Goal: Task Accomplishment & Management: Complete application form

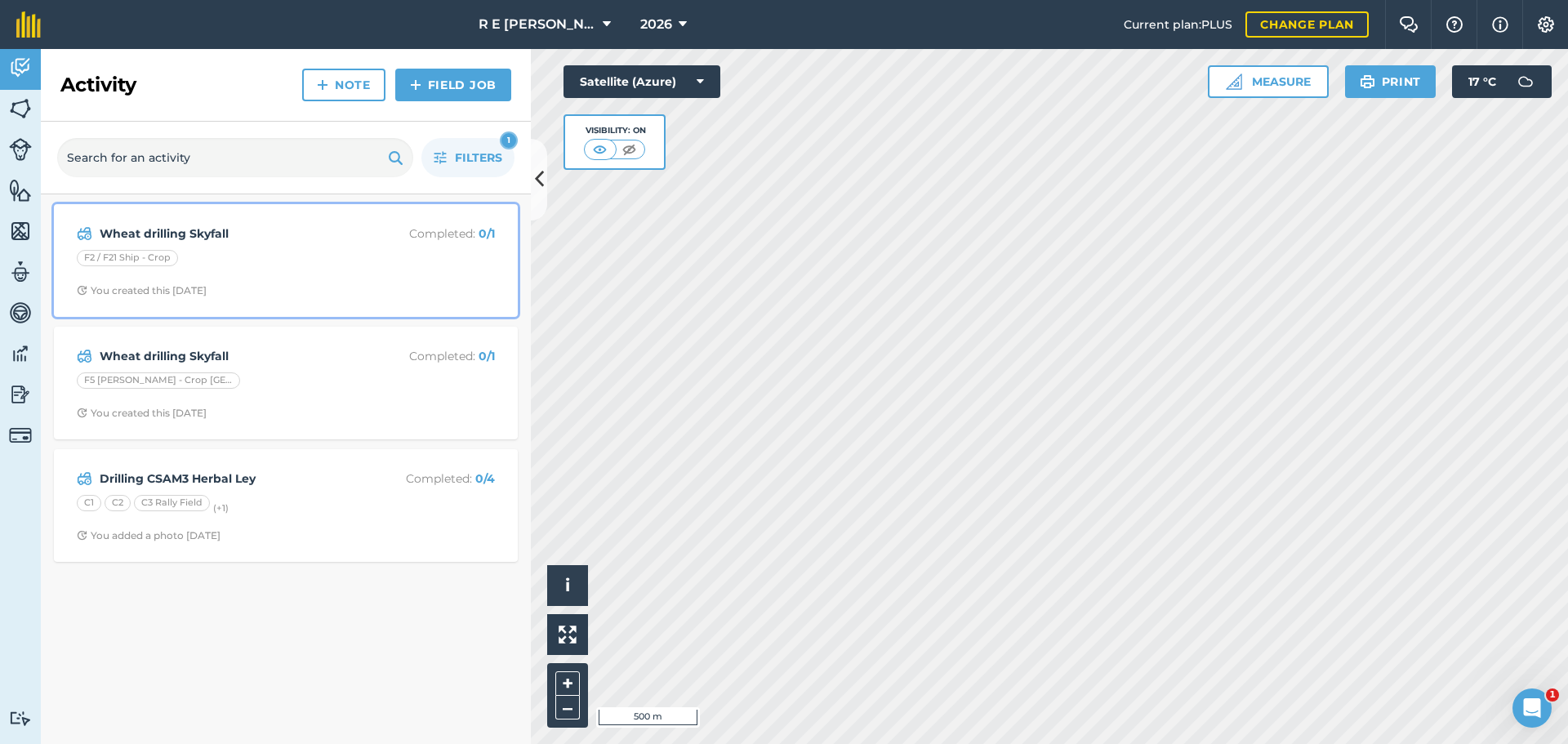
click at [319, 258] on div "F2 / F21 Ship - Crop" at bounding box center [286, 260] width 418 height 21
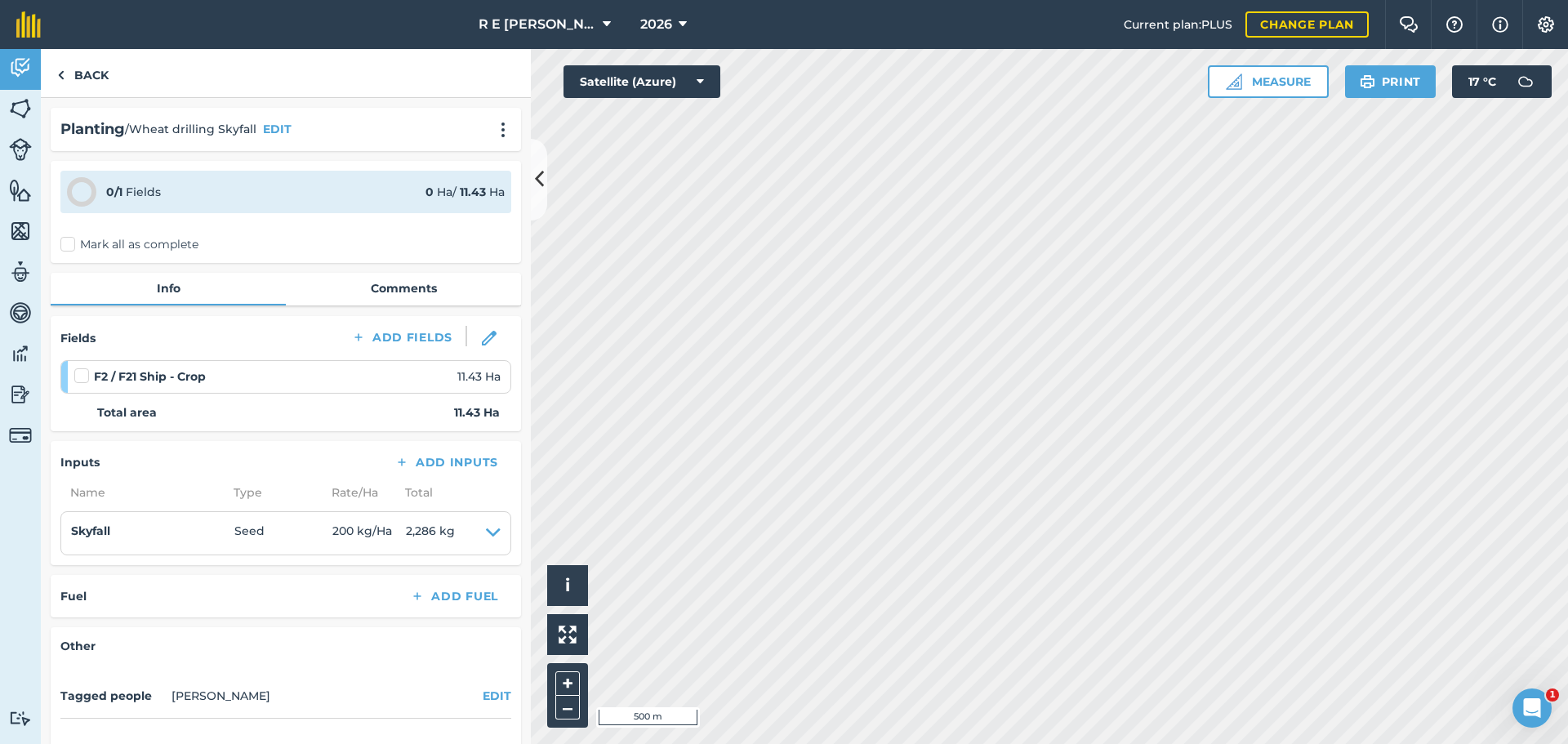
click at [82, 367] on label at bounding box center [84, 367] width 20 height 0
click at [82, 373] on input "checkbox" at bounding box center [80, 373] width 11 height 11
checkbox input "false"
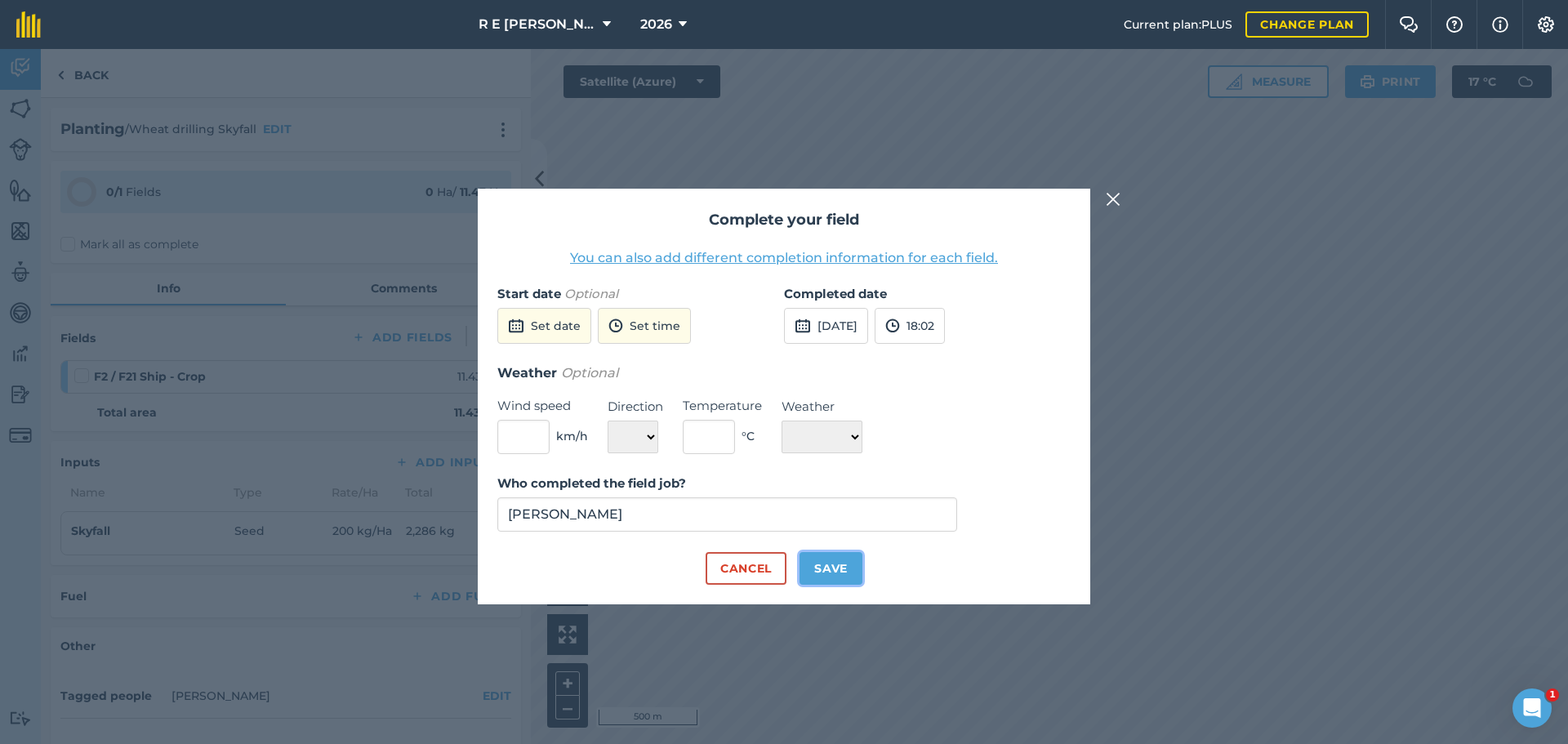
click at [832, 577] on button "Save" at bounding box center [830, 568] width 62 height 33
checkbox input "true"
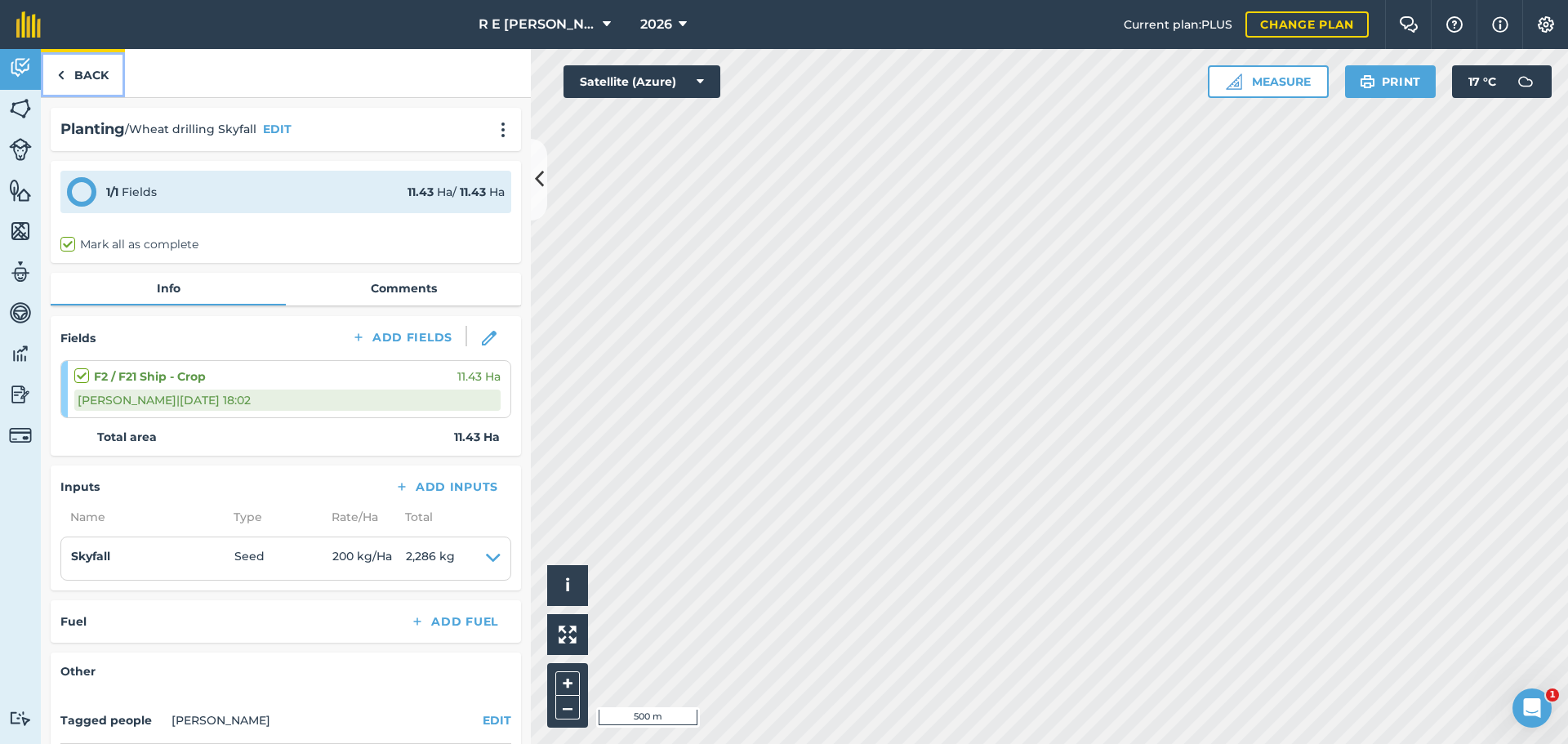
click at [66, 75] on link "Back" at bounding box center [82, 72] width 84 height 48
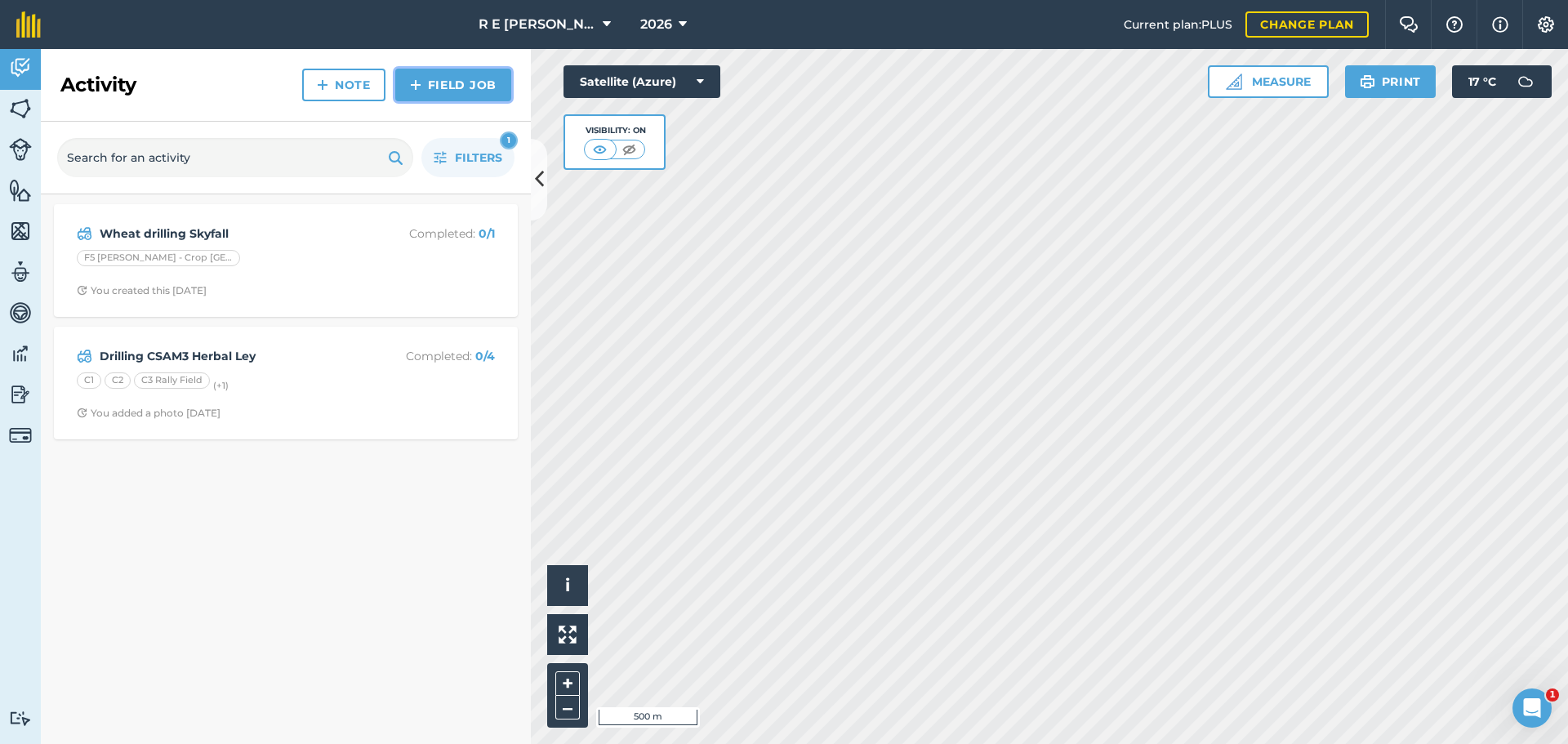
click at [424, 78] on link "Field Job" at bounding box center [454, 85] width 116 height 33
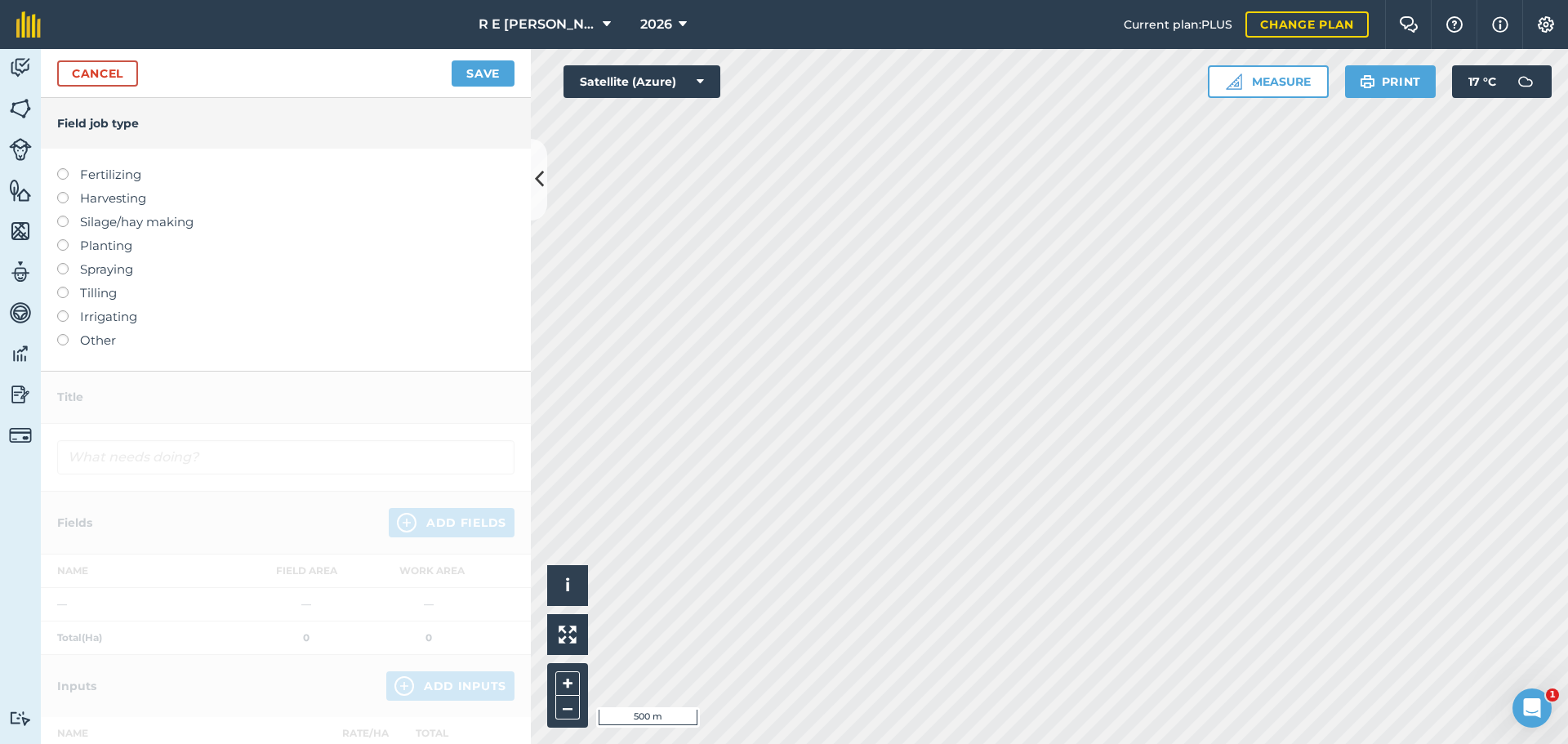
click at [62, 287] on label at bounding box center [68, 287] width 23 height 0
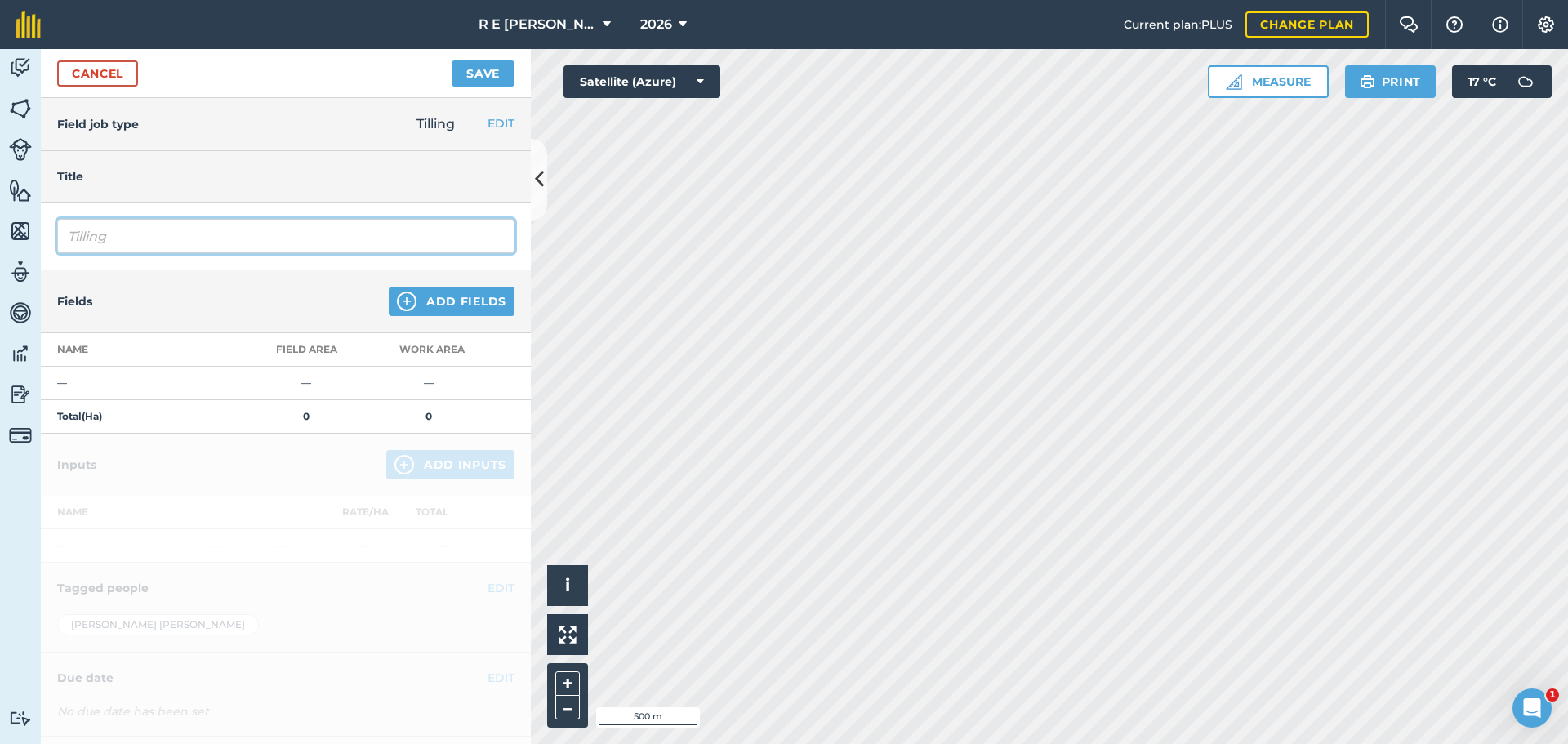
drag, startPoint x: 110, startPoint y: 240, endPoint x: 49, endPoint y: 242, distance: 61.0
click at [49, 242] on div "Tilling" at bounding box center [285, 236] width 490 height 68
type input "Cousins Roll"
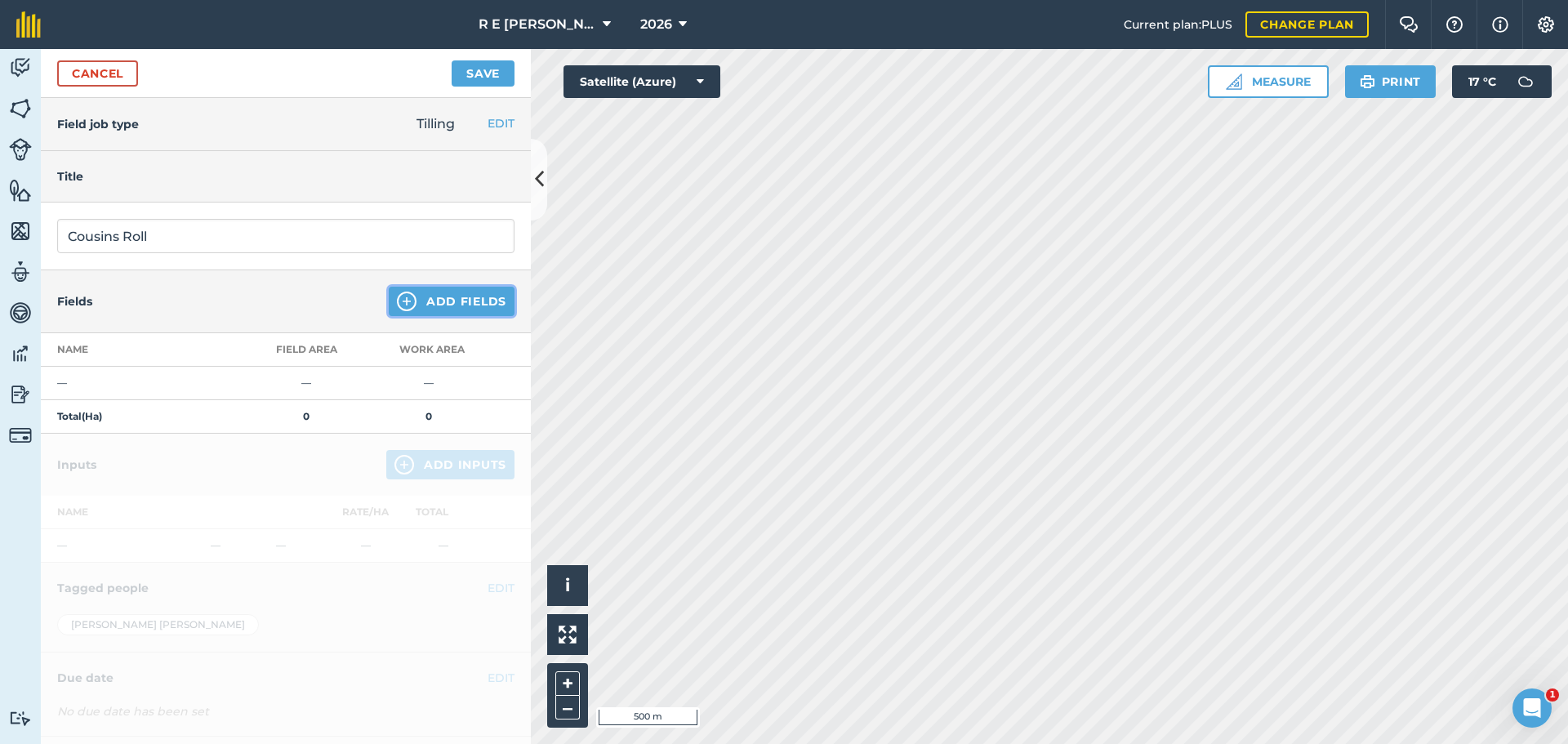
click at [397, 301] on img at bounding box center [406, 301] width 20 height 20
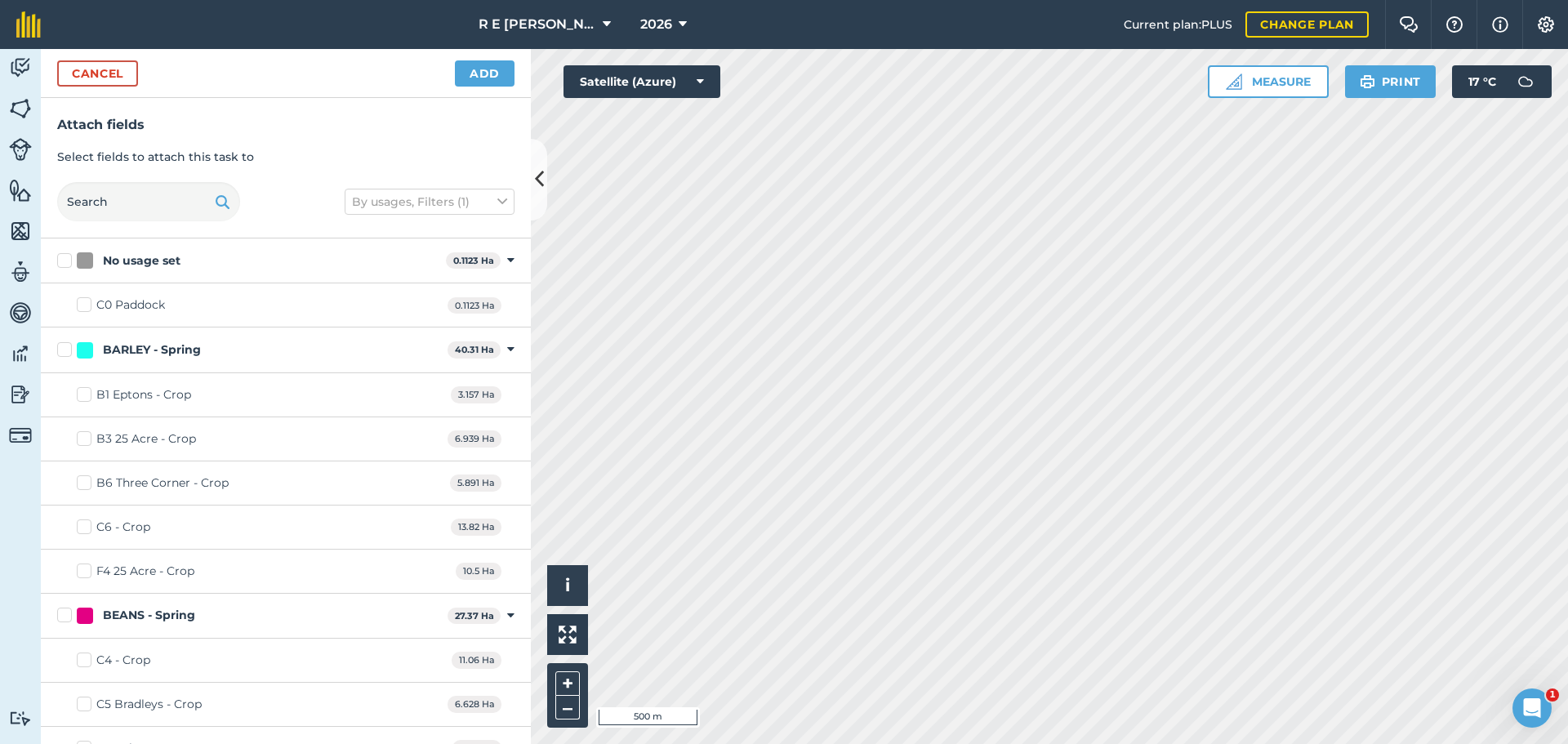
checkbox input "true"
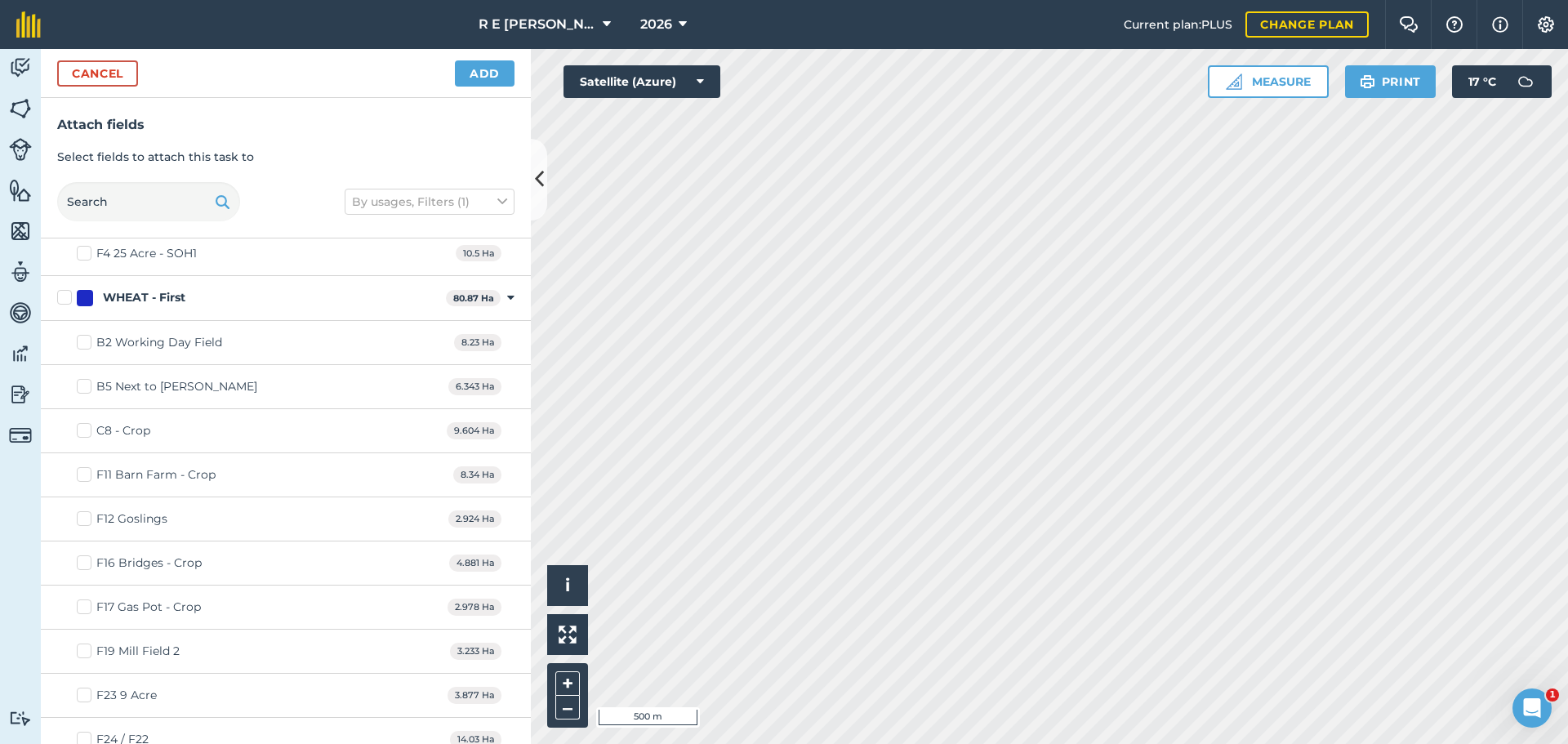
scroll to position [2792, 0]
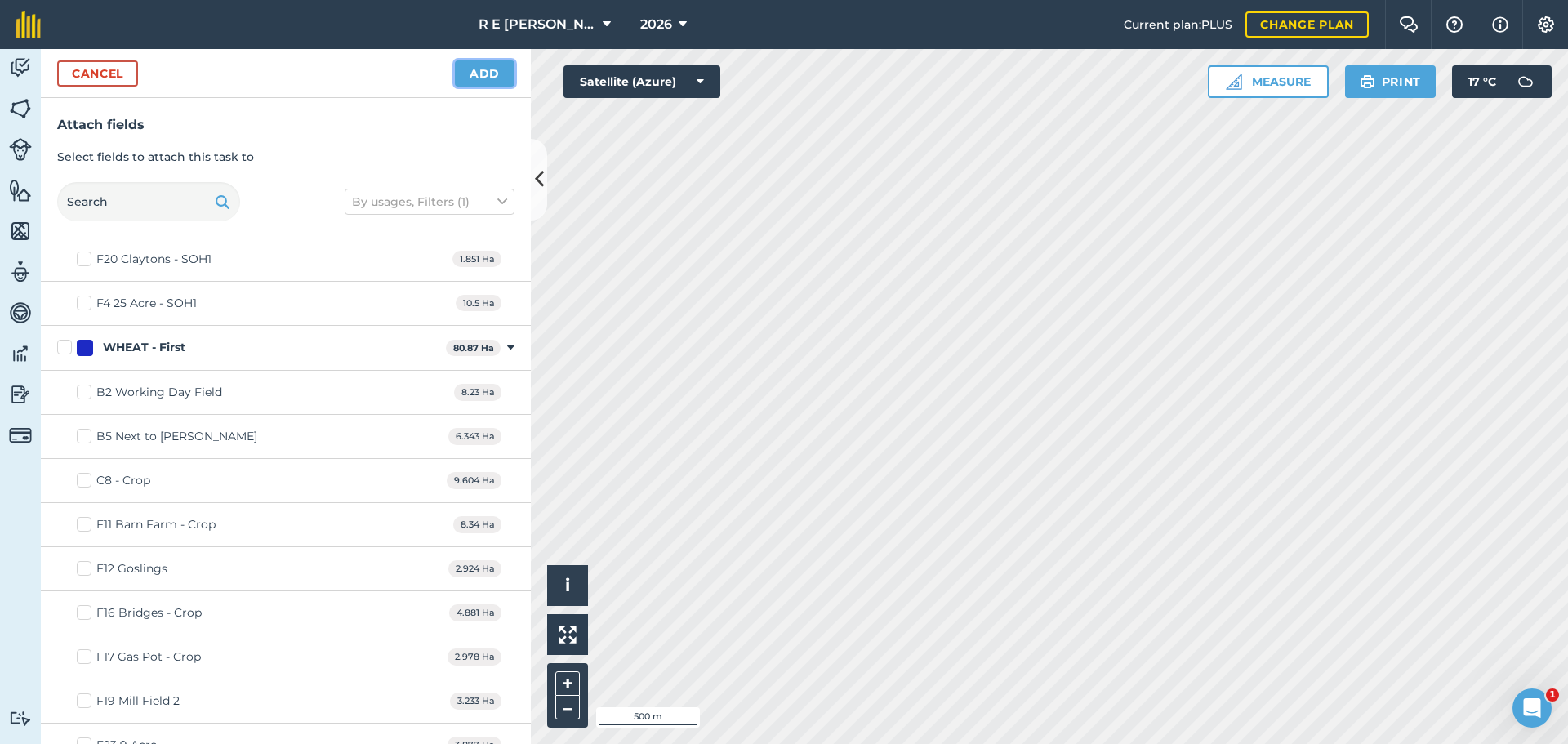
click at [472, 75] on button "Add" at bounding box center [484, 73] width 60 height 26
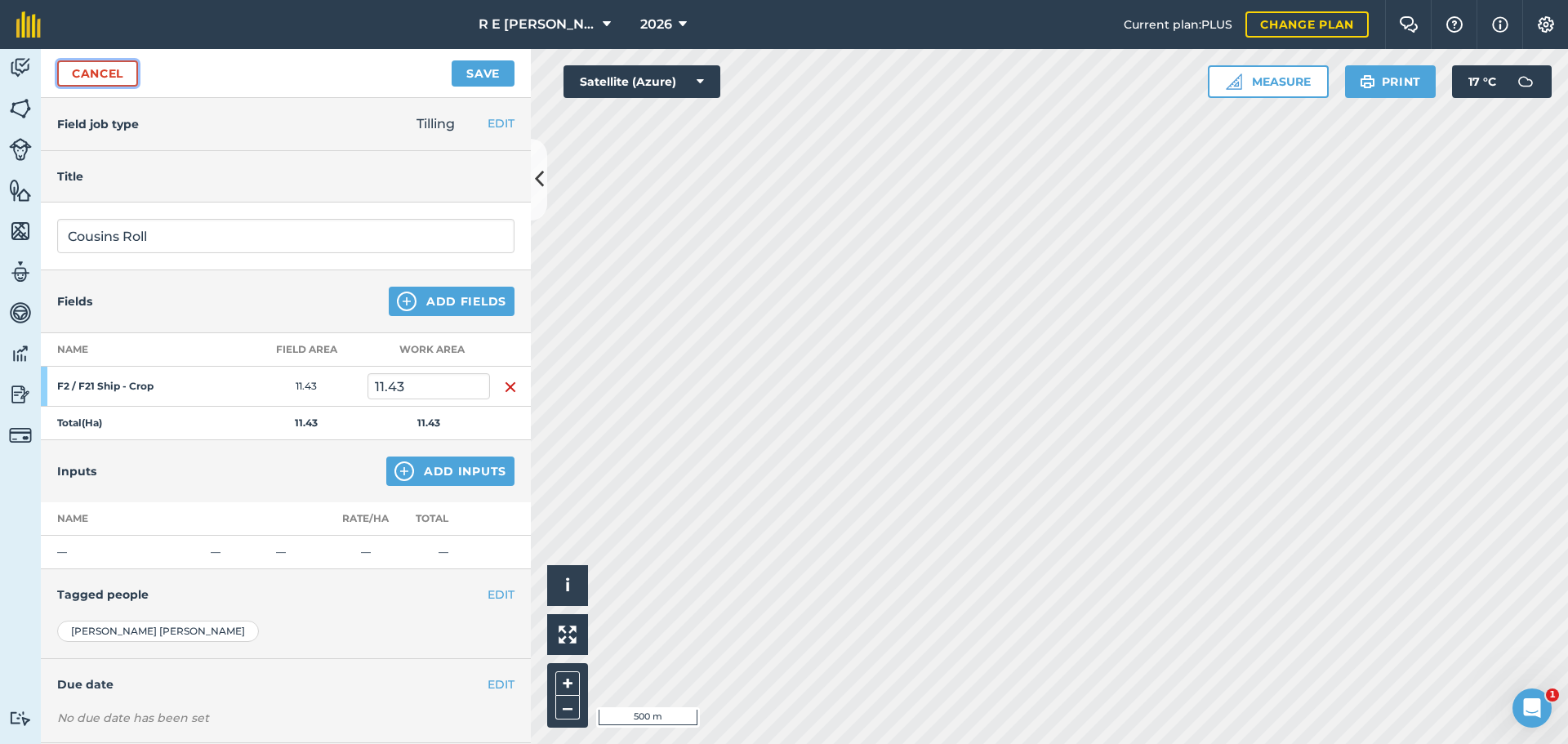
click at [108, 66] on link "Cancel" at bounding box center [97, 73] width 81 height 26
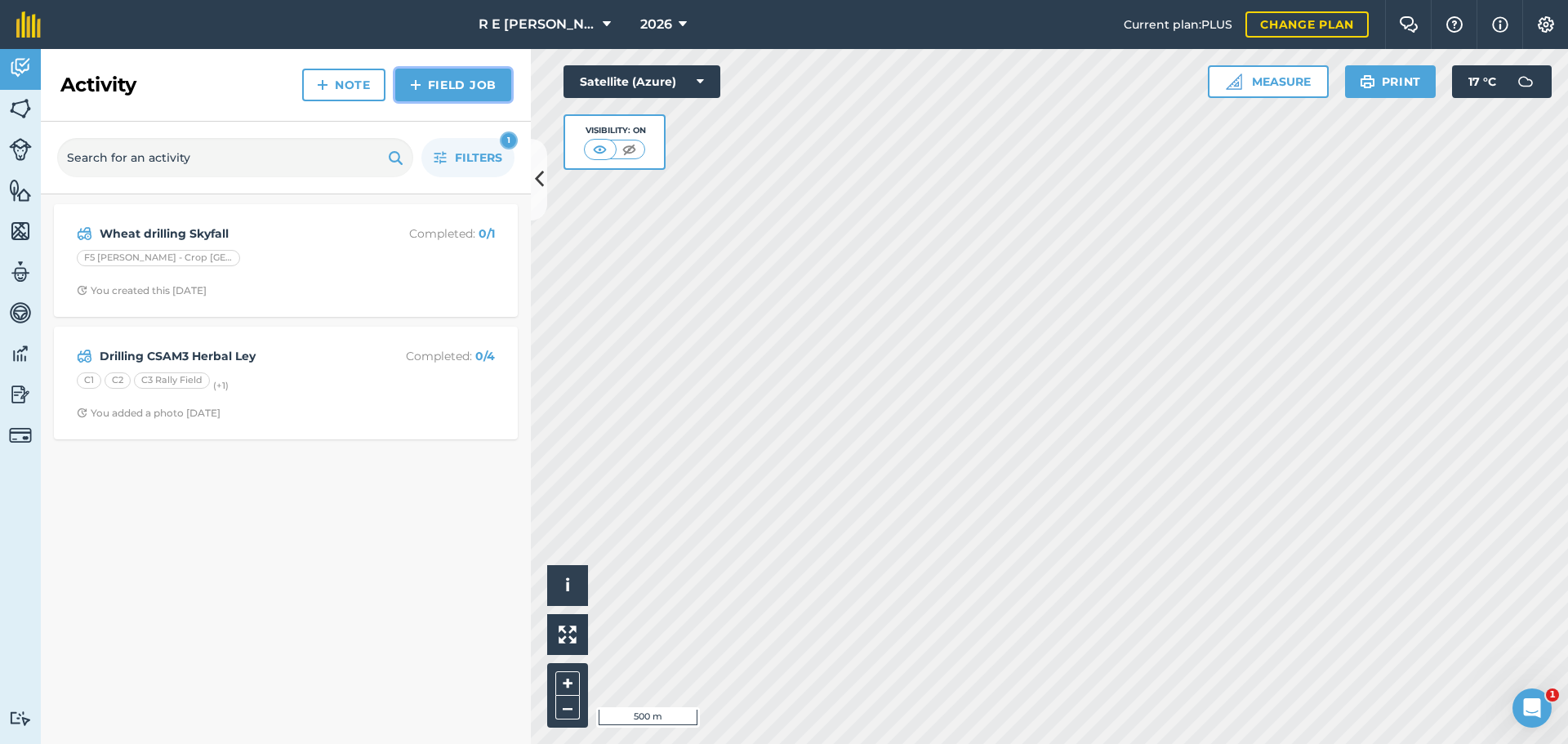
click at [412, 87] on img at bounding box center [416, 85] width 12 height 20
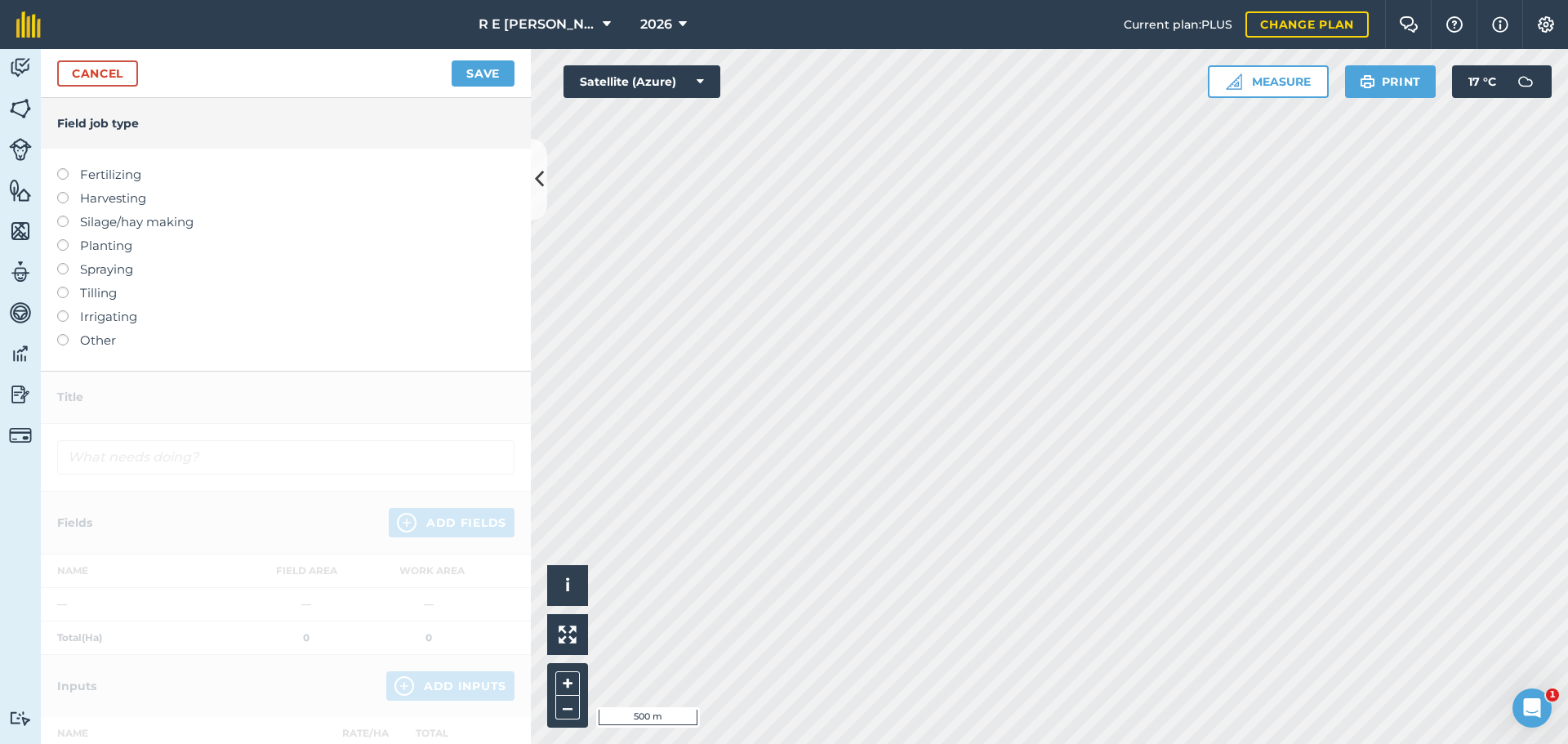
click at [65, 287] on label at bounding box center [68, 287] width 23 height 0
type input "Tilling"
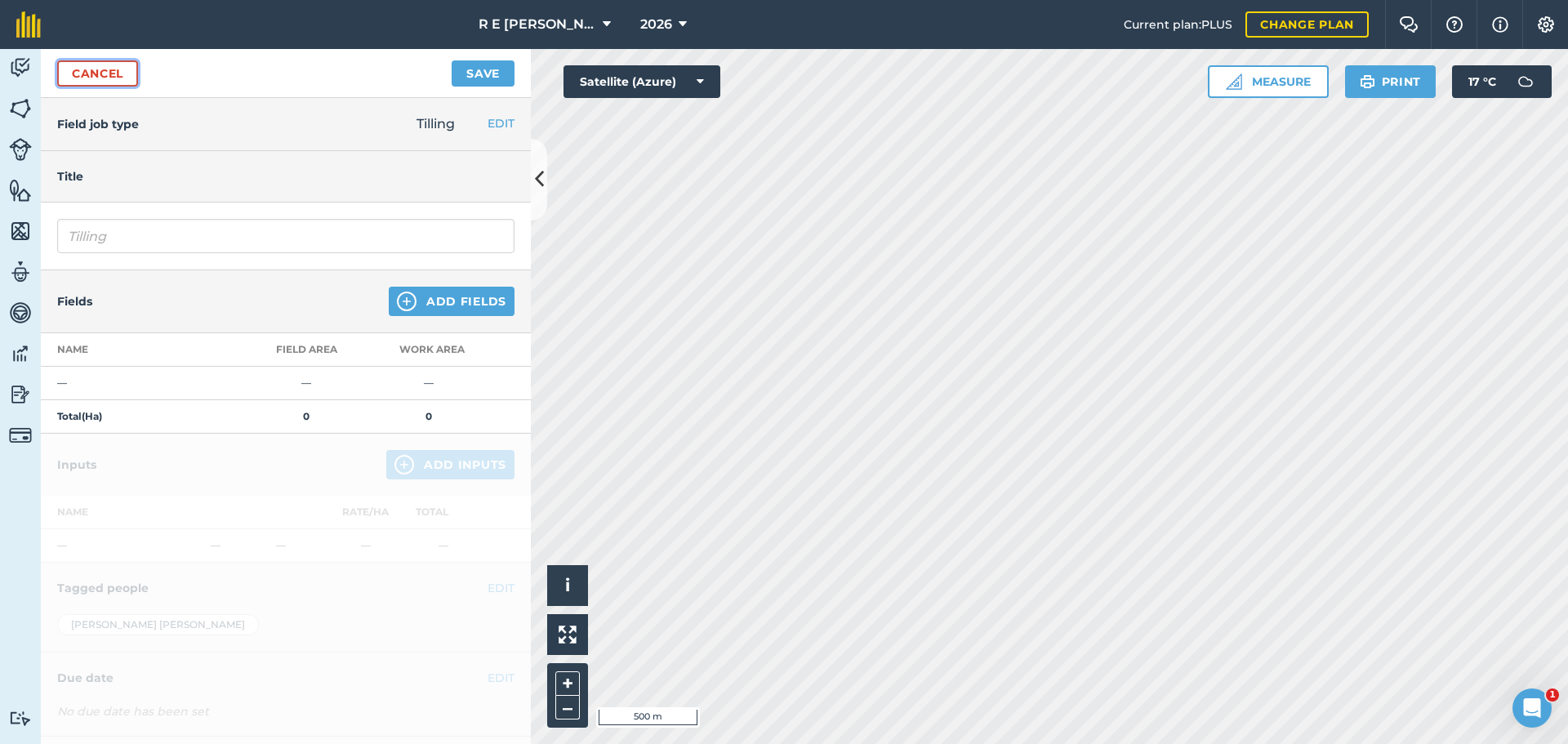
click at [123, 77] on link "Cancel" at bounding box center [97, 73] width 81 height 26
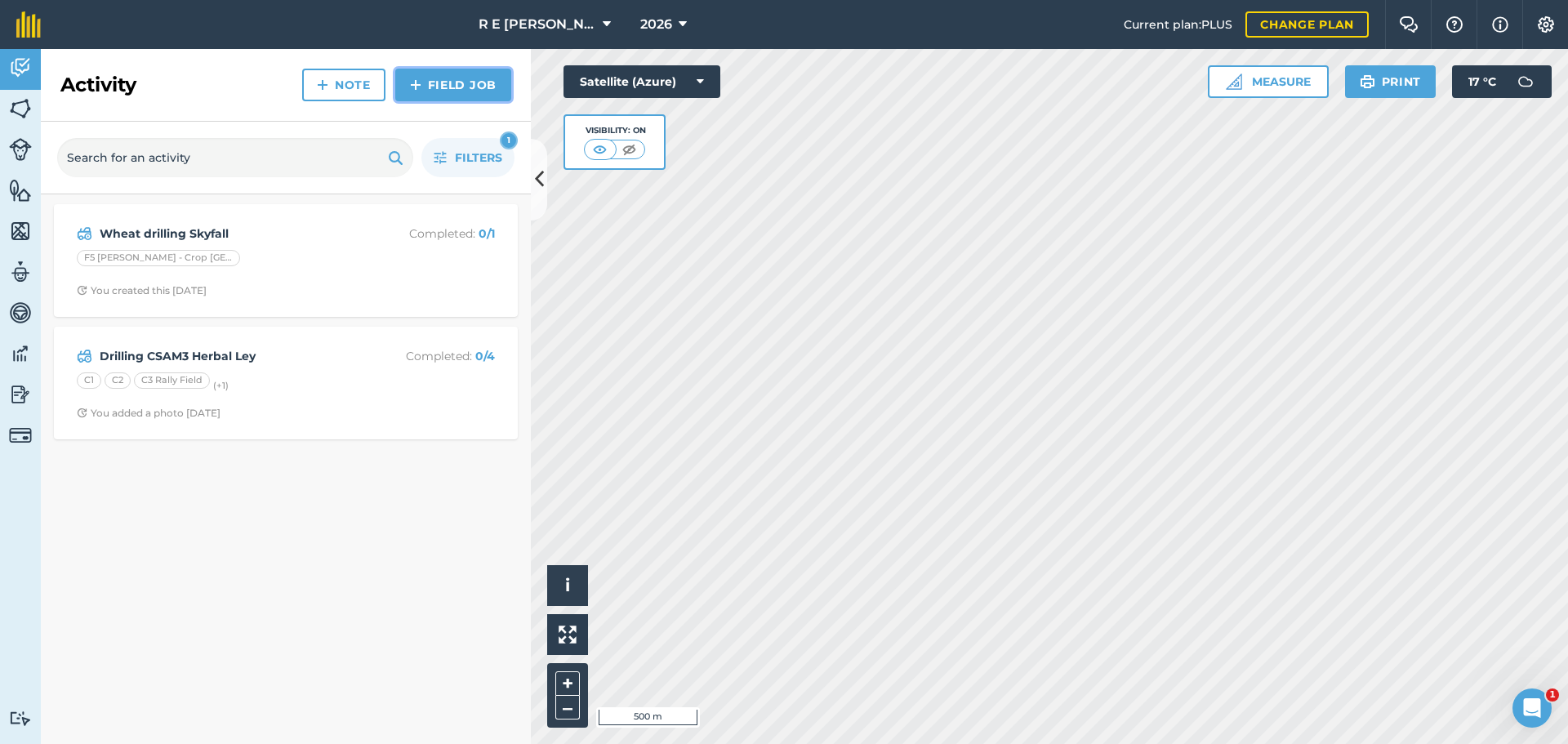
click at [407, 86] on link "Field Job" at bounding box center [454, 85] width 116 height 33
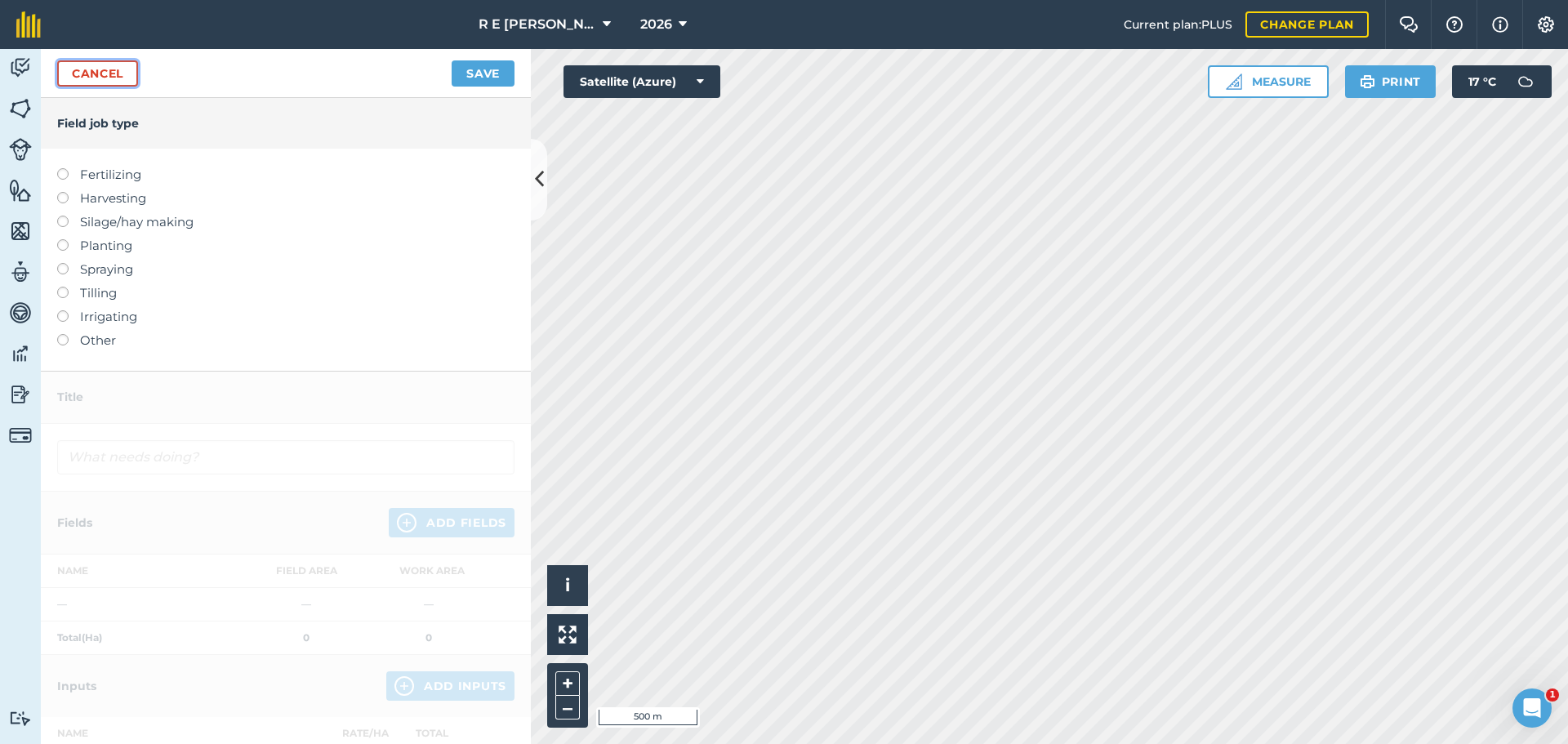
click at [90, 75] on link "Cancel" at bounding box center [97, 73] width 81 height 26
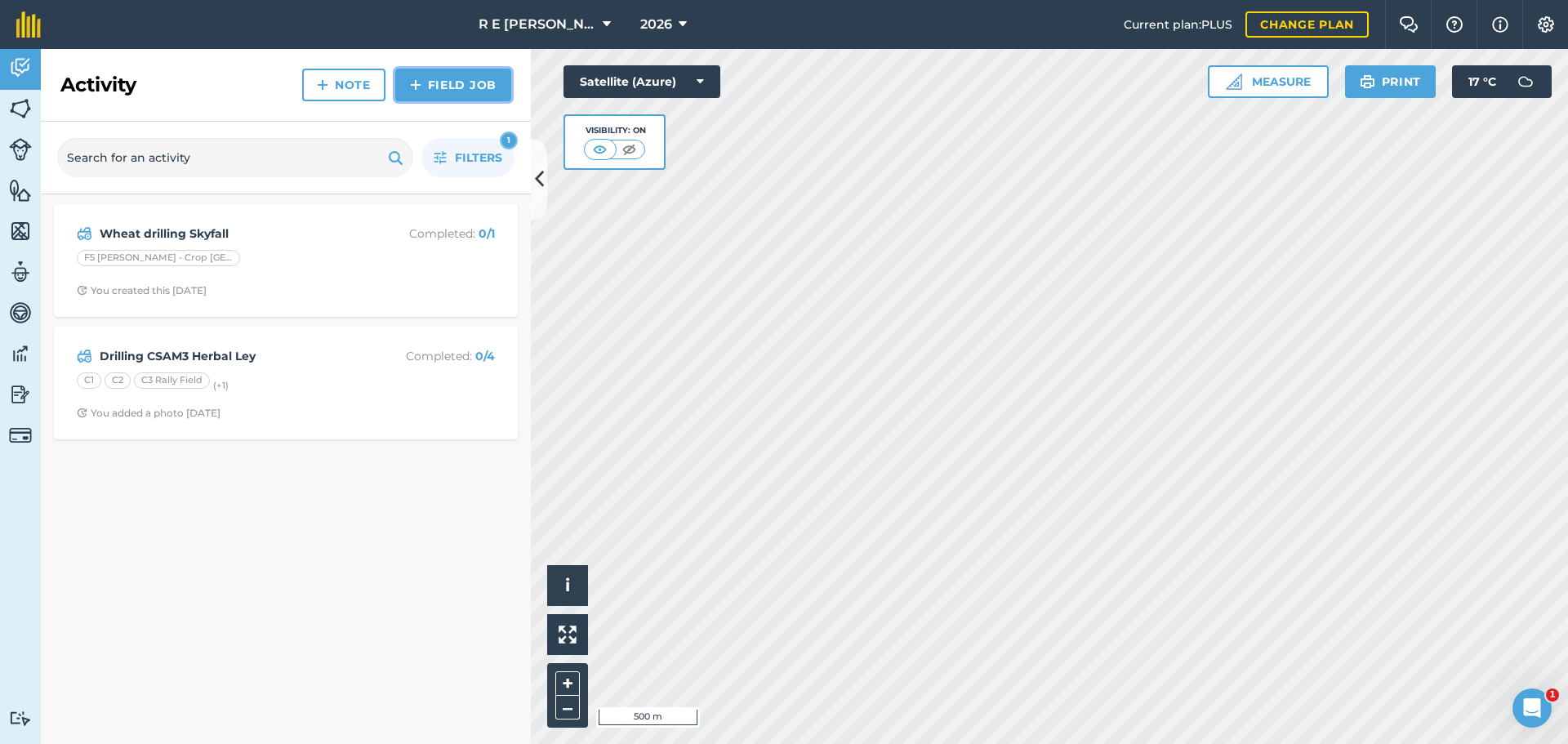
click at [417, 88] on img at bounding box center [416, 85] width 12 height 20
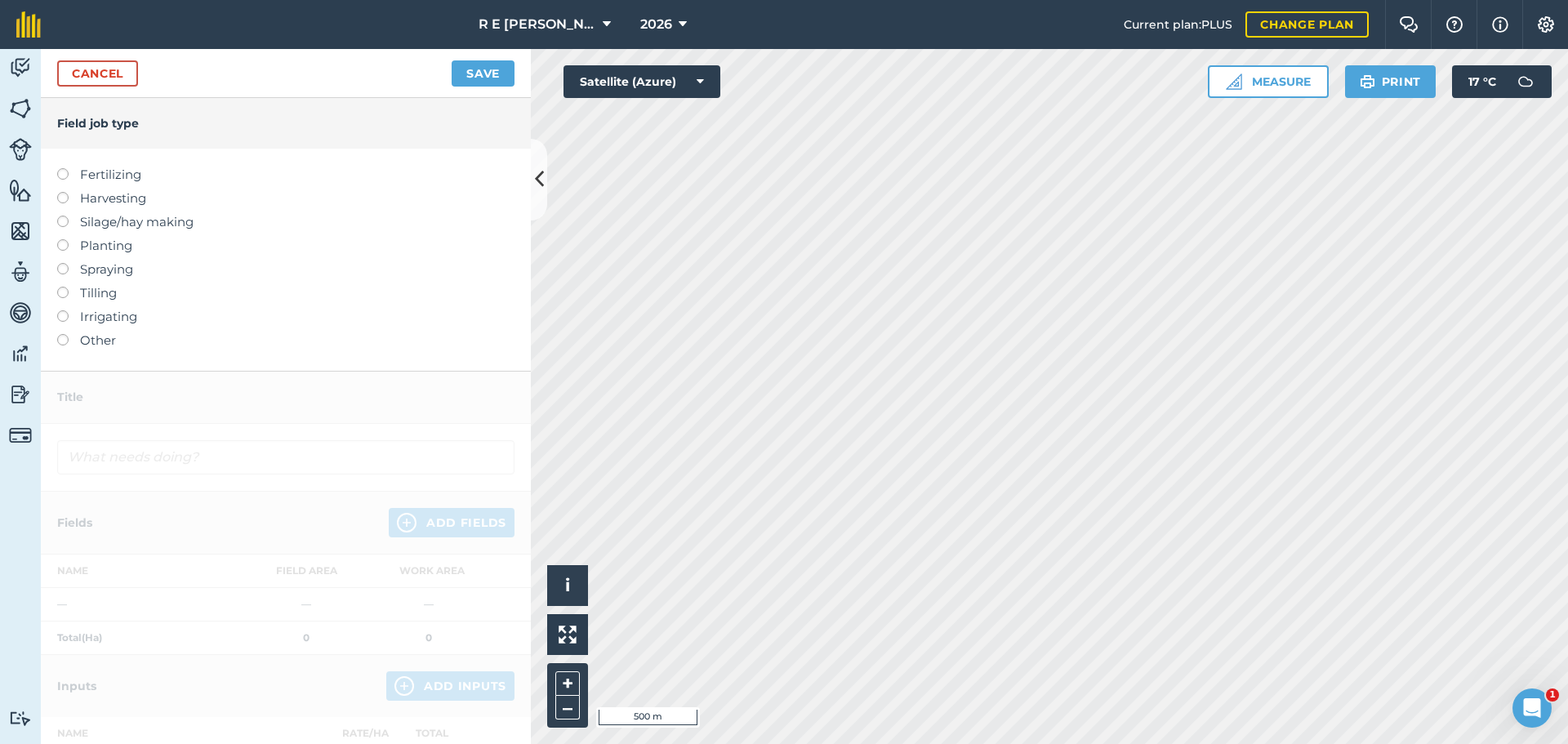
click at [62, 287] on label at bounding box center [68, 287] width 23 height 0
type input "Tilling"
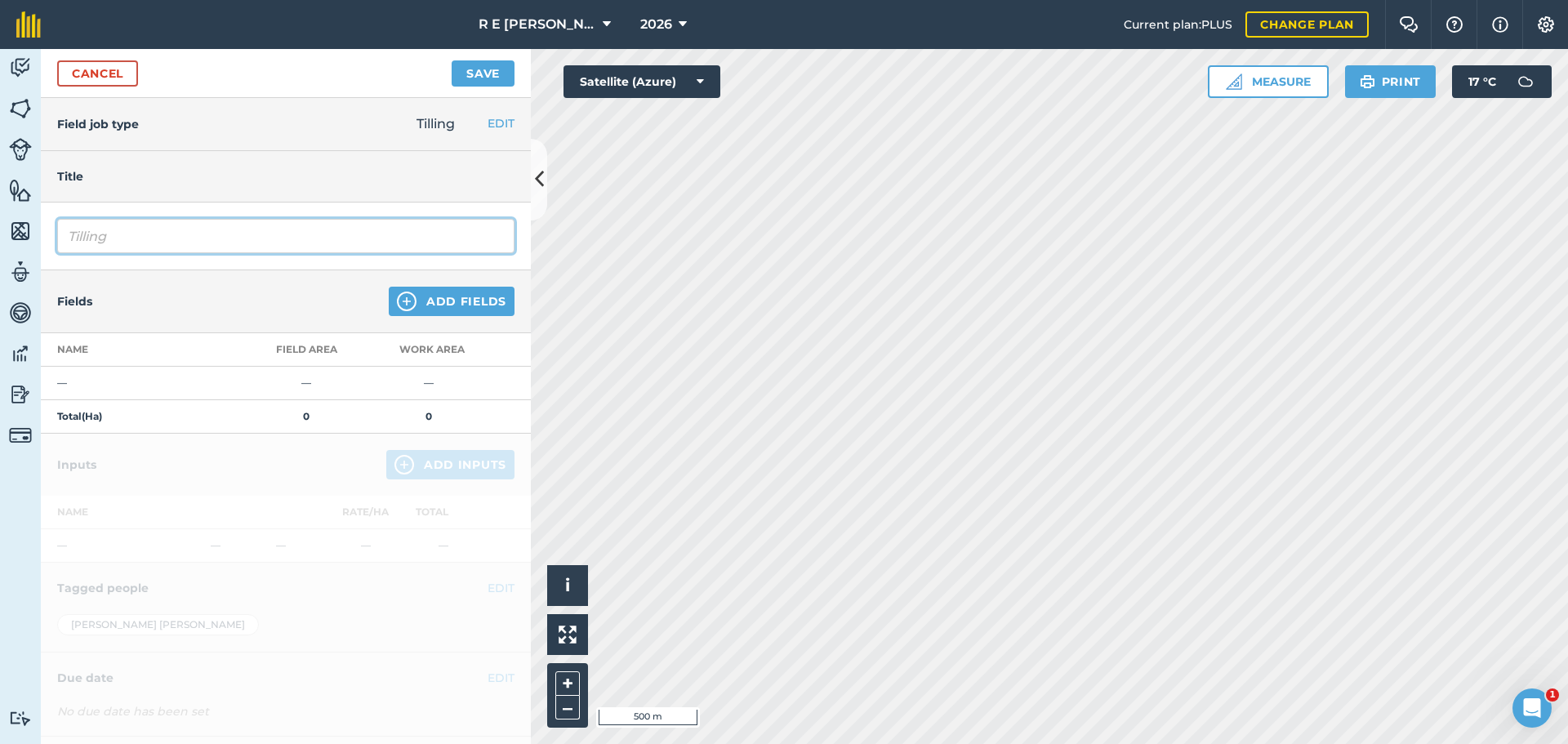
drag, startPoint x: 182, startPoint y: 237, endPoint x: 51, endPoint y: 229, distance: 131.2
click at [51, 229] on div "Tilling" at bounding box center [285, 236] width 490 height 68
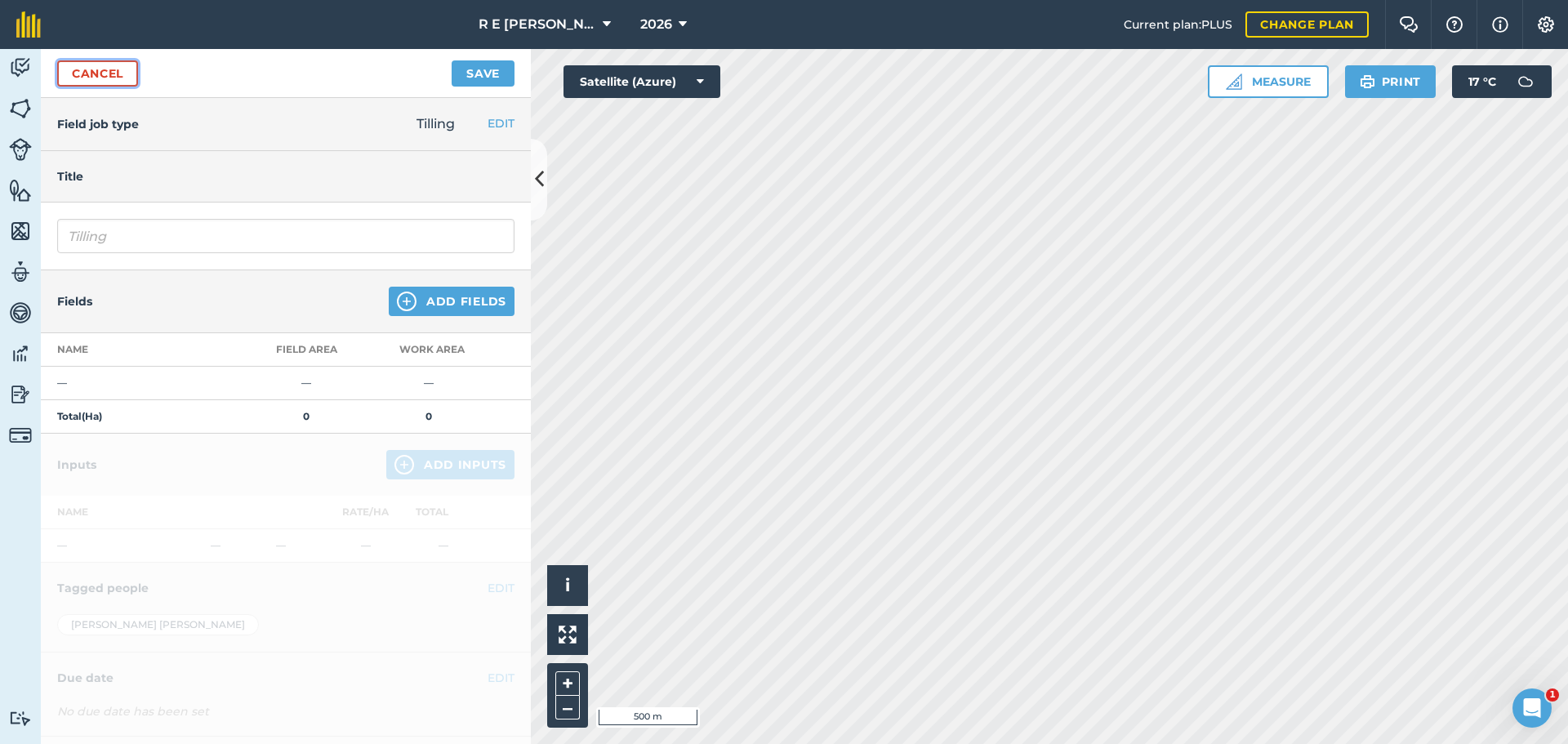
click at [114, 71] on link "Cancel" at bounding box center [97, 73] width 81 height 26
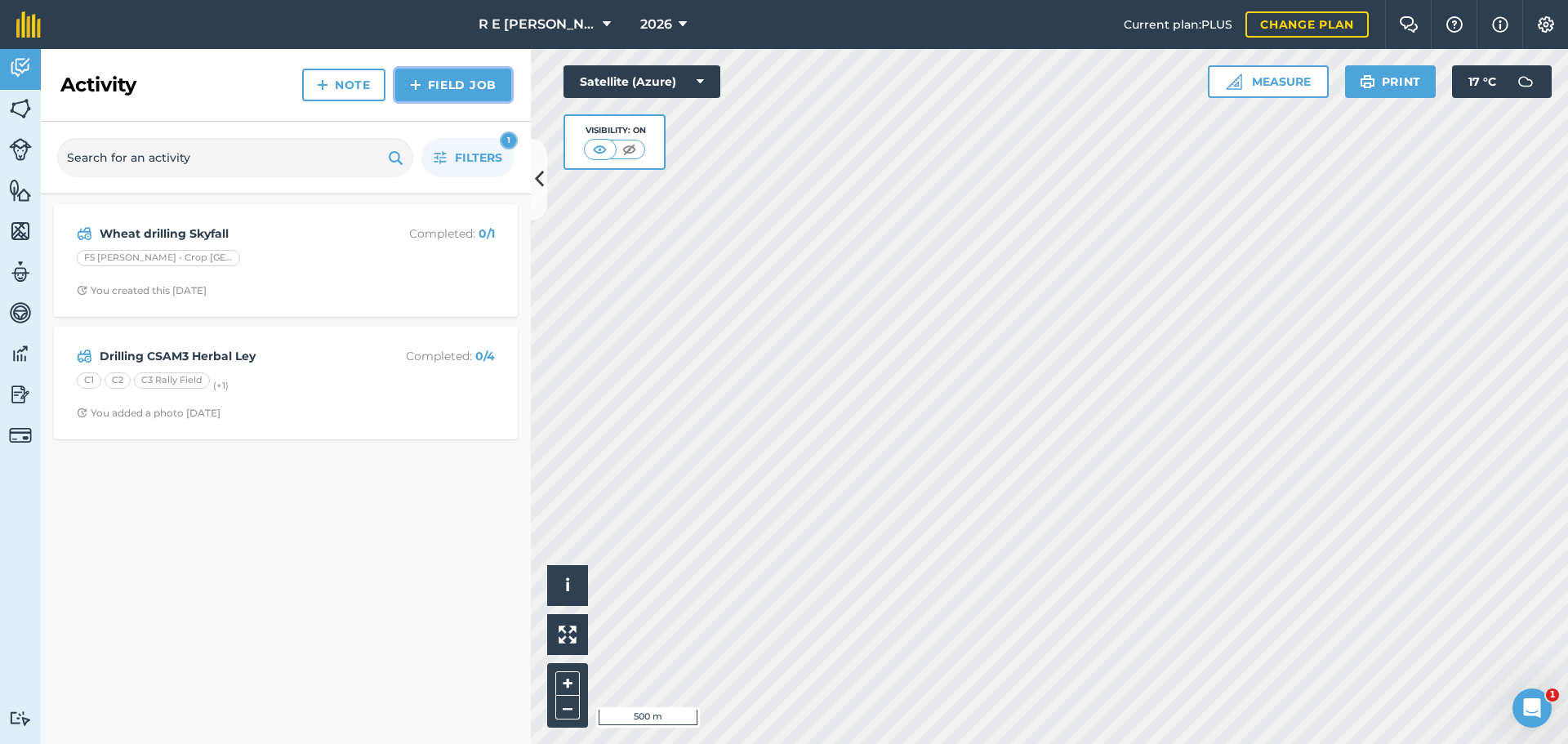
click at [418, 83] on img at bounding box center [416, 85] width 12 height 20
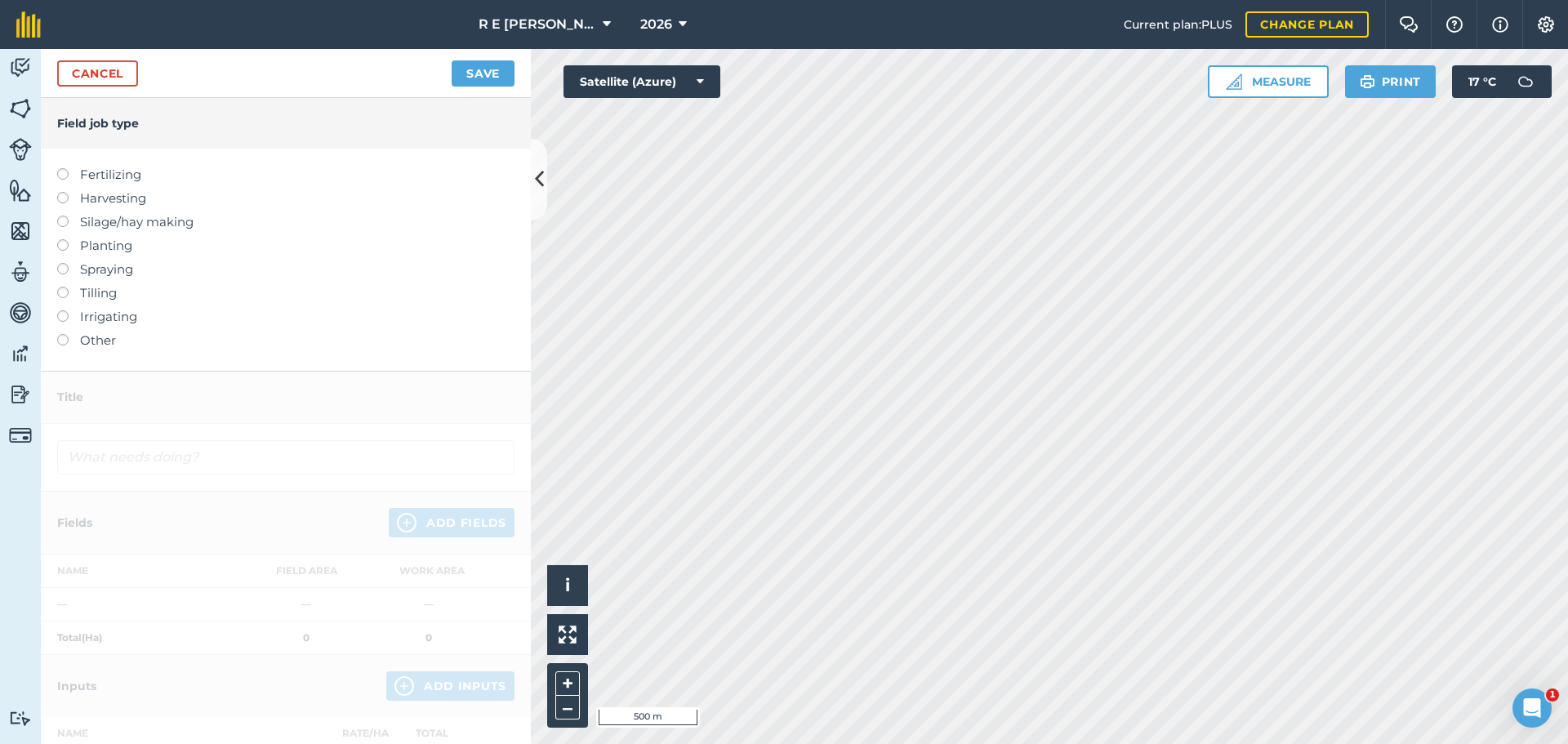
click at [102, 341] on label "Other" at bounding box center [285, 340] width 457 height 20
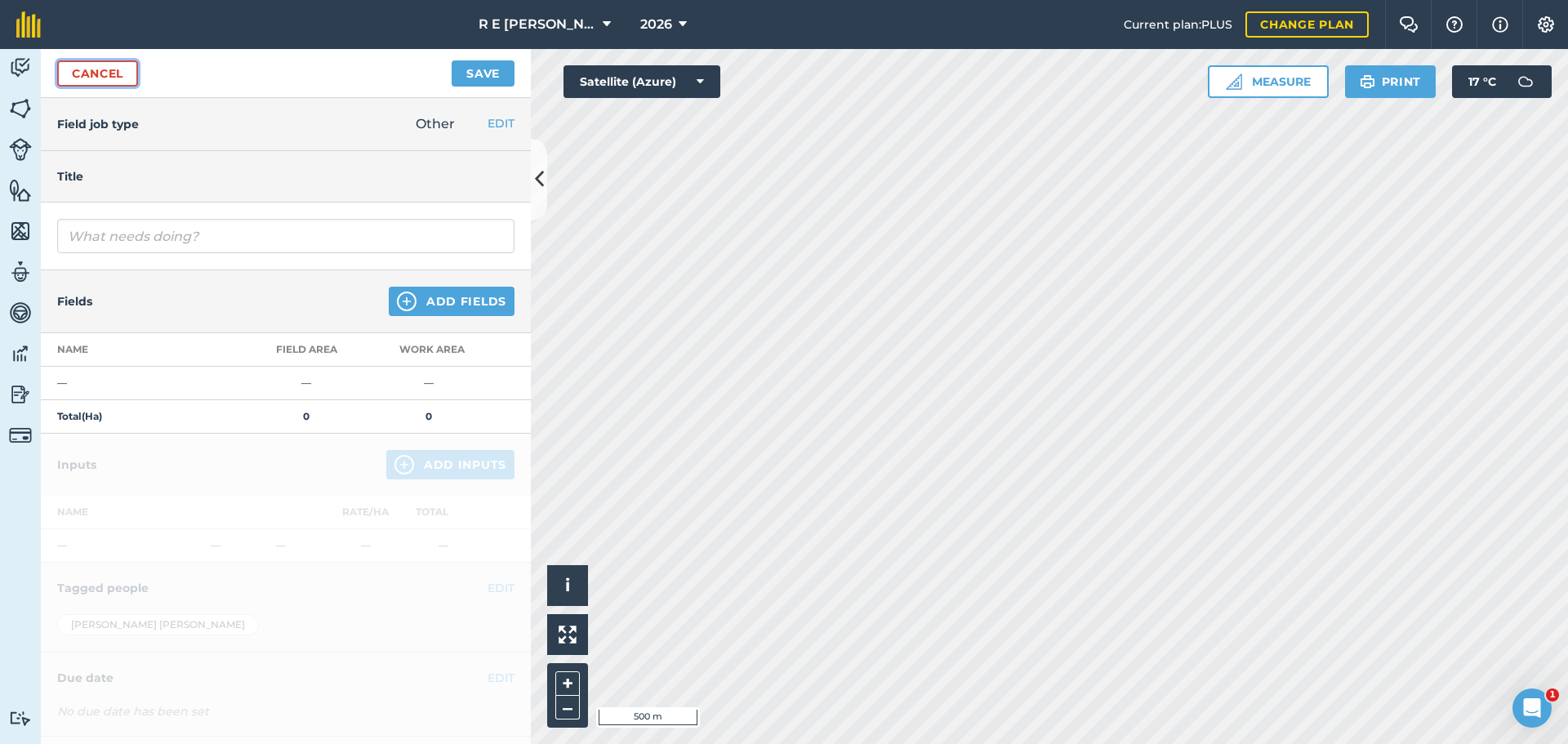
click at [120, 85] on link "Cancel" at bounding box center [97, 73] width 81 height 26
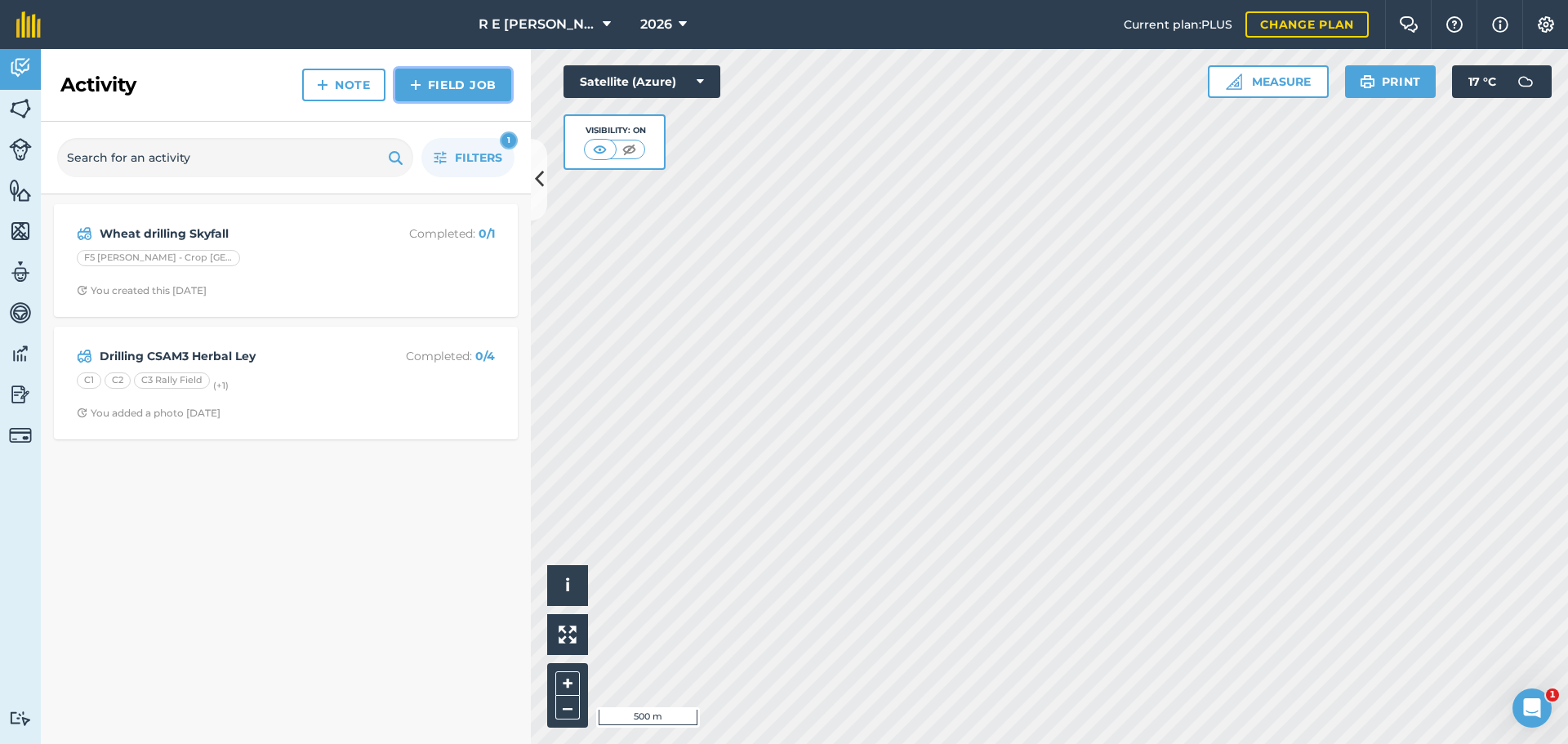
click at [413, 75] on img at bounding box center [416, 85] width 12 height 20
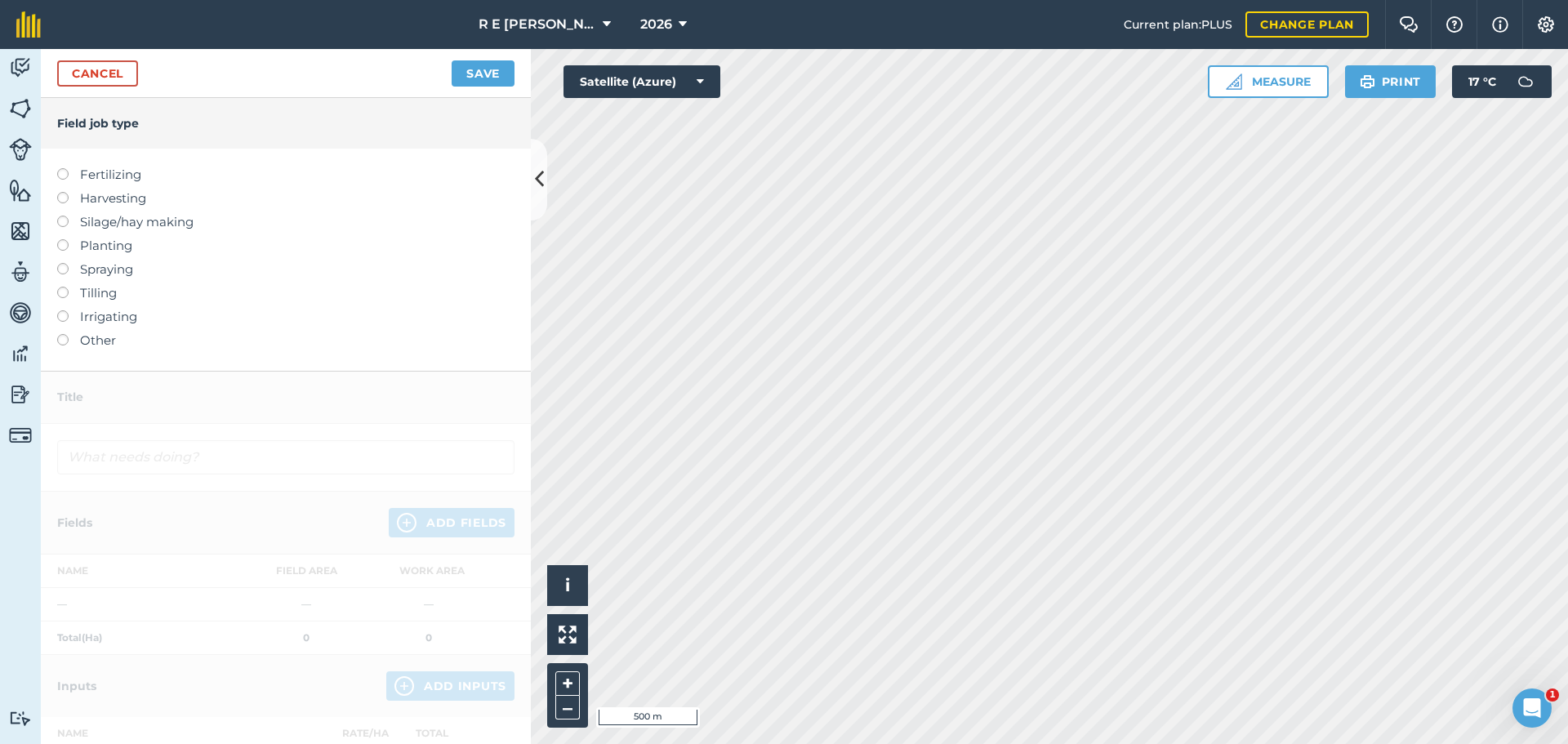
click at [62, 287] on label at bounding box center [68, 287] width 23 height 0
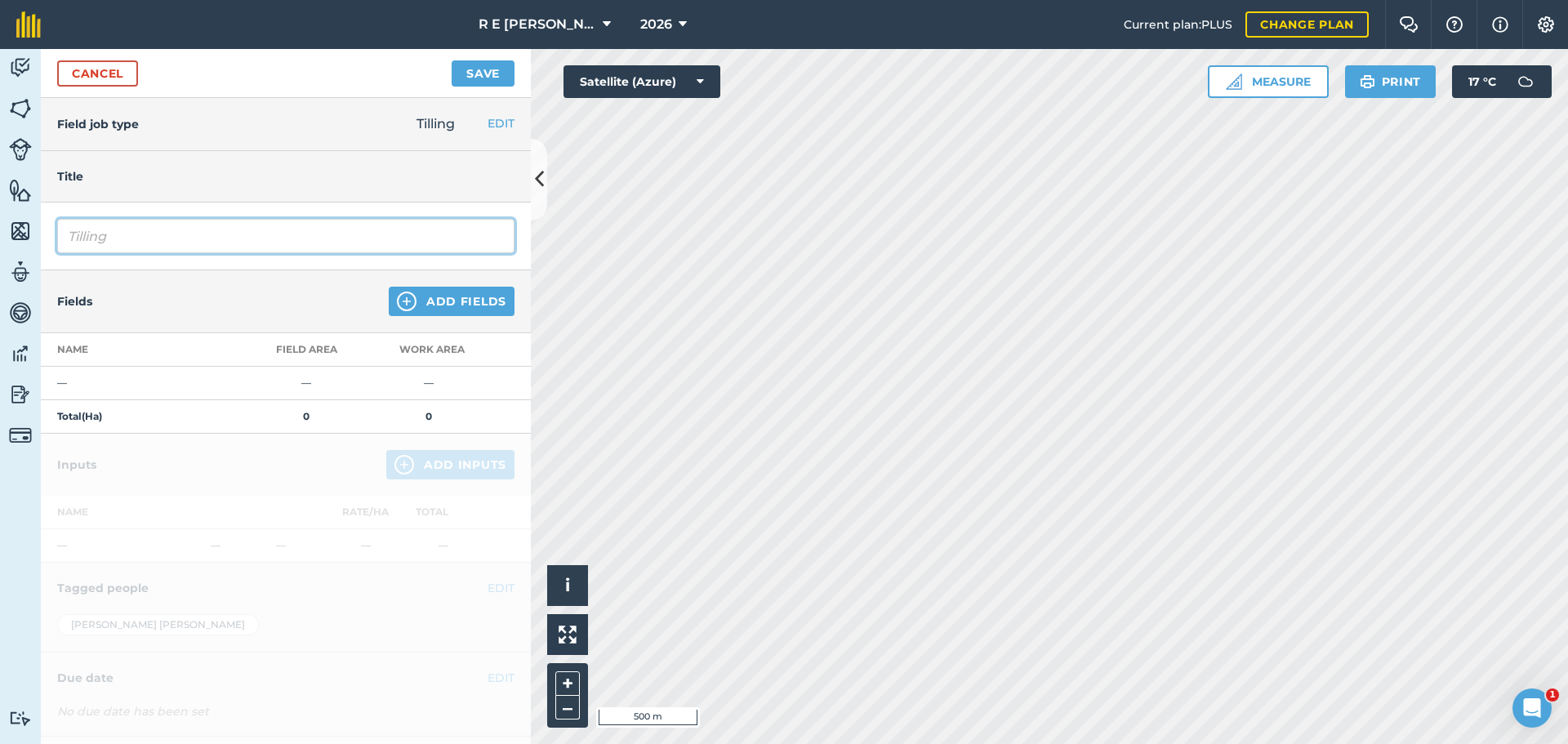
drag, startPoint x: 114, startPoint y: 235, endPoint x: 19, endPoint y: 230, distance: 95.1
click at [22, 230] on div "Activity Fields Livestock Features Maps Team Vehicles Data Reporting Billing Tu…" at bounding box center [784, 396] width 1568 height 695
type input "Cousins Roll"
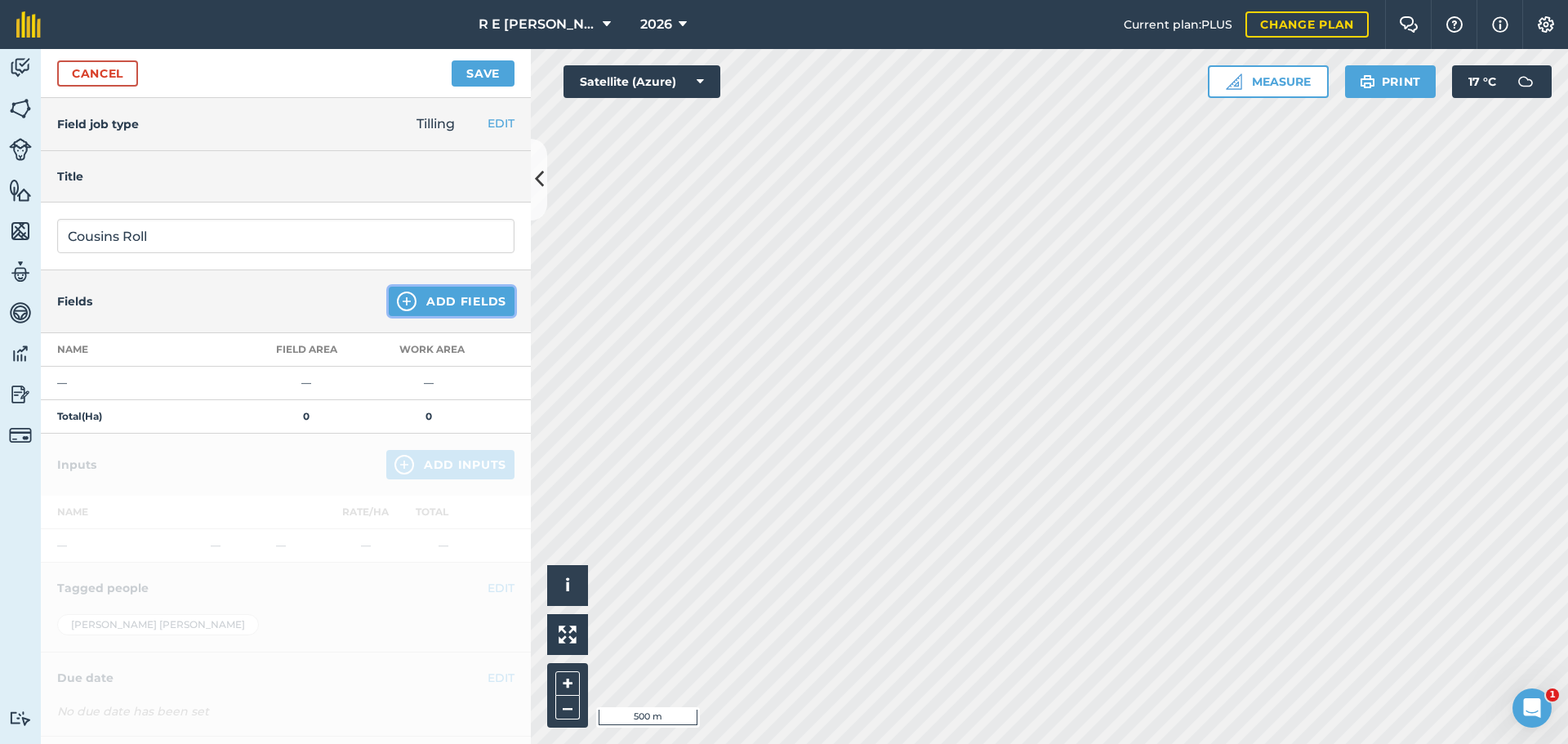
click at [397, 297] on img at bounding box center [406, 301] width 20 height 20
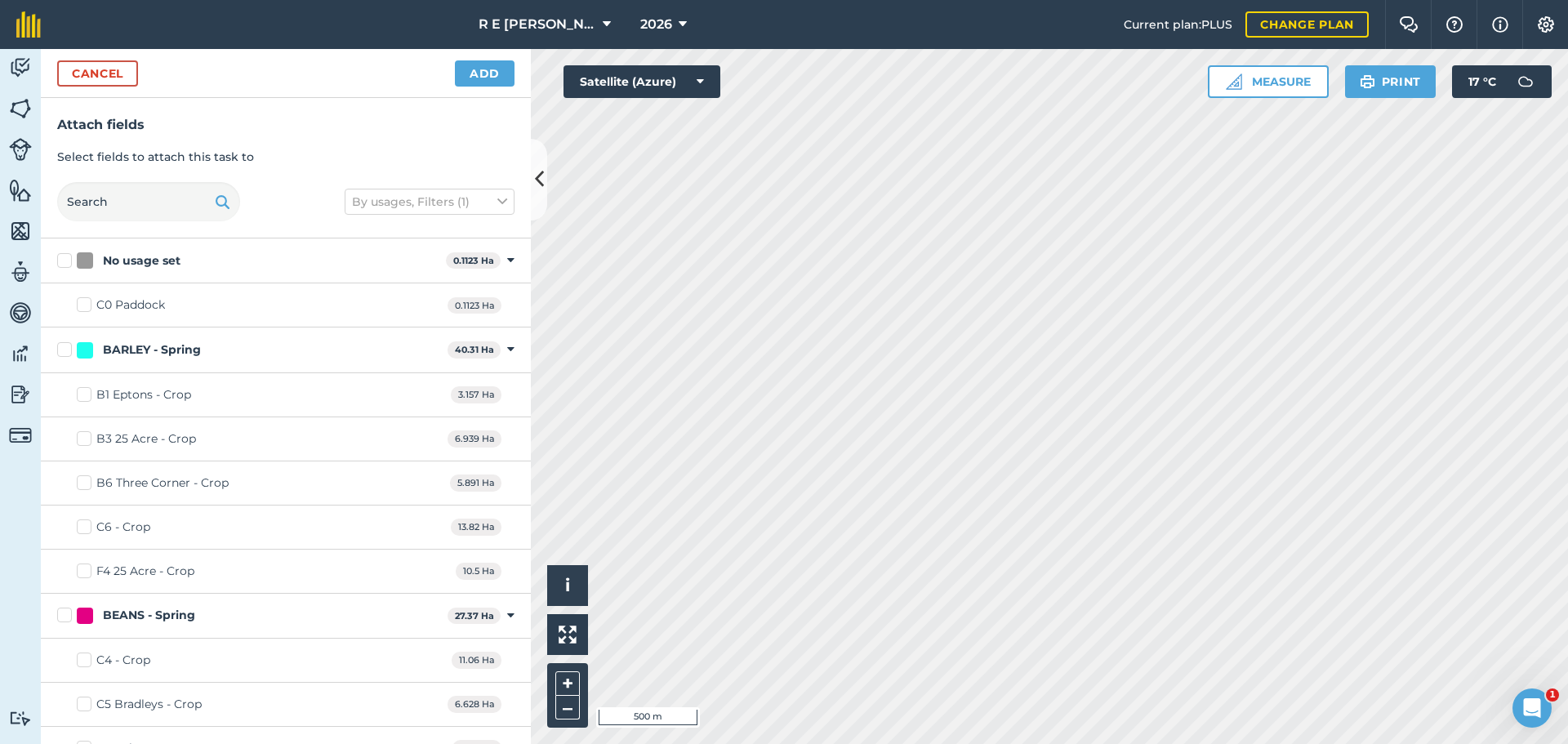
checkbox input "true"
click at [488, 81] on button "Add" at bounding box center [484, 73] width 60 height 26
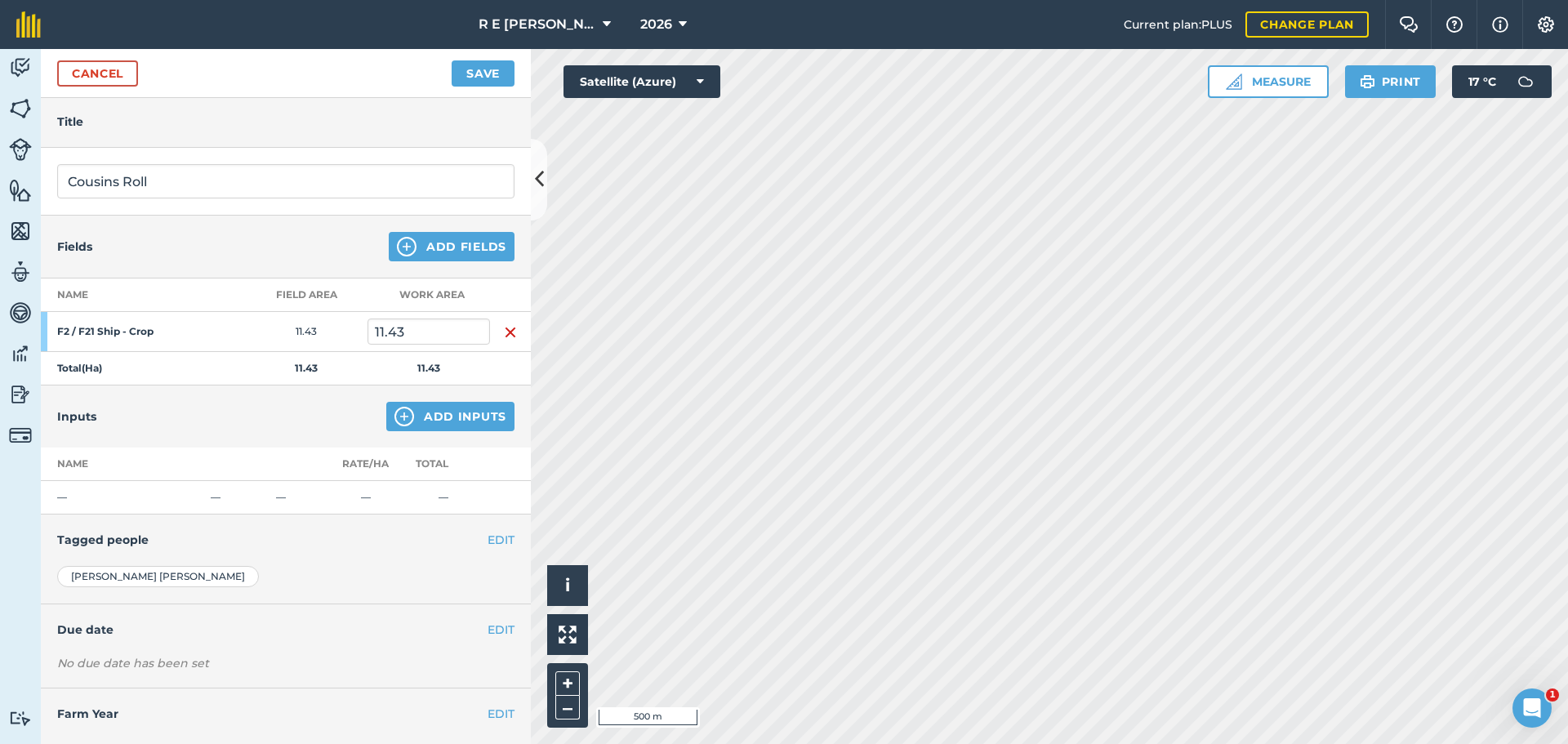
scroll to position [86, 0]
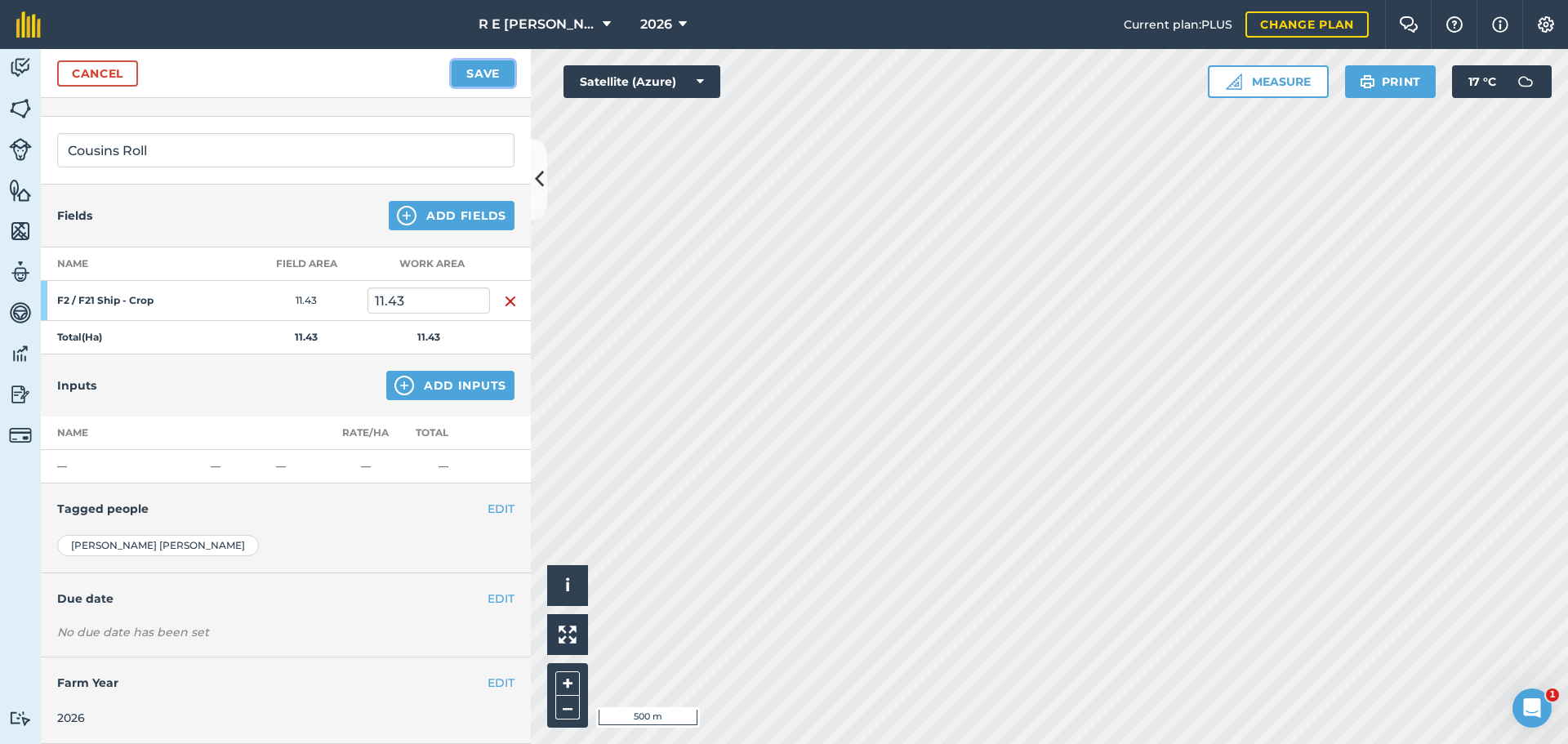
click at [454, 76] on button "Save" at bounding box center [483, 73] width 62 height 26
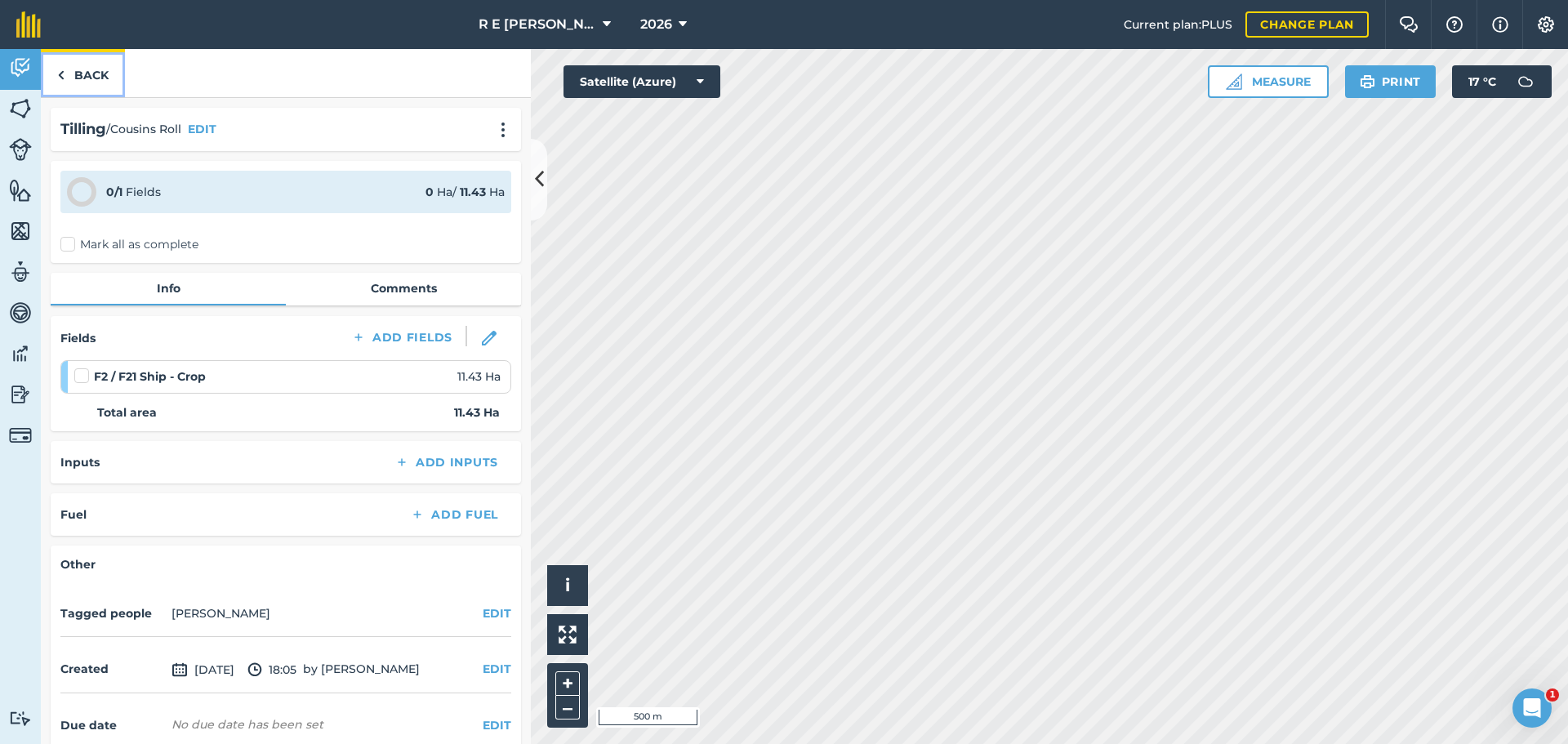
click at [84, 79] on link "Back" at bounding box center [82, 72] width 84 height 48
